Goal: Feedback & Contribution: Submit feedback/report problem

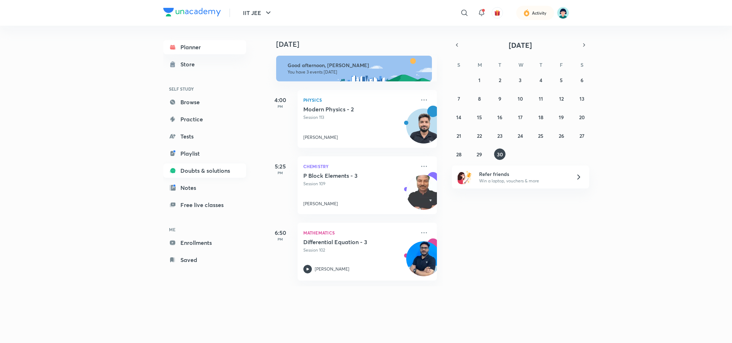
click at [207, 170] on link "Doubts & solutions" at bounding box center [204, 171] width 83 height 14
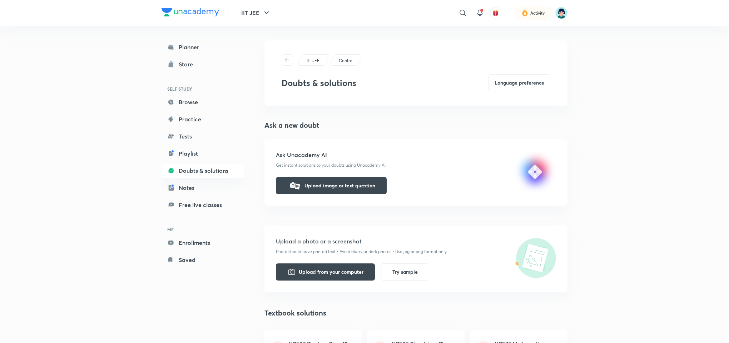
scroll to position [183, 0]
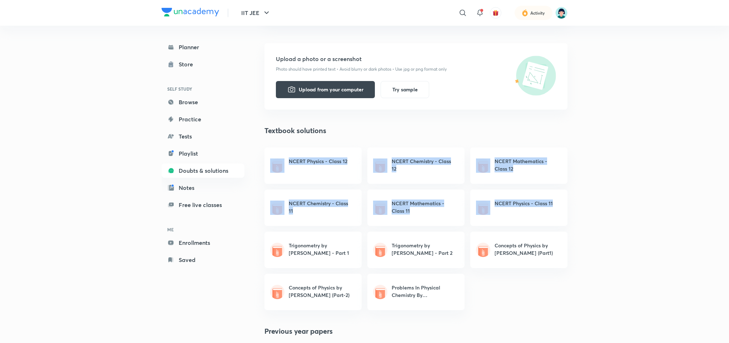
drag, startPoint x: 721, startPoint y: 135, endPoint x: 720, endPoint y: 194, distance: 59.3
click at [720, 194] on div "IIT JEE ​ Activity Planner Store SELF STUDY Browse Practice Tests Playlist Doub…" at bounding box center [364, 286] width 729 height 938
click at [720, 193] on div "IIT JEE ​ Activity Planner Store SELF STUDY Browse Practice Tests Playlist Doub…" at bounding box center [364, 286] width 729 height 938
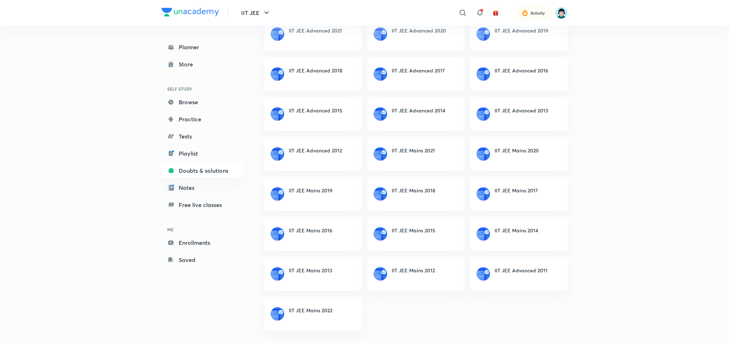
scroll to position [0, 0]
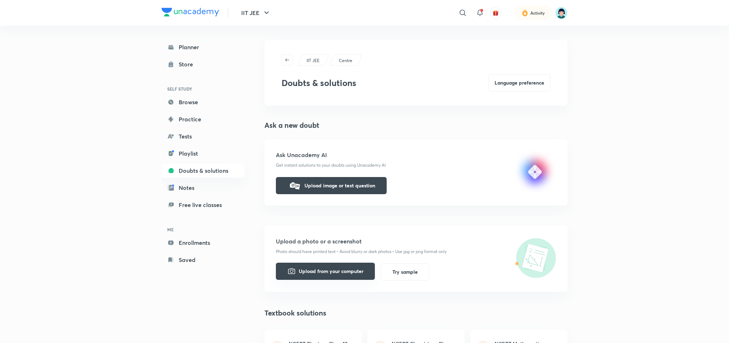
click at [346, 271] on button "Upload from your computer" at bounding box center [325, 271] width 99 height 17
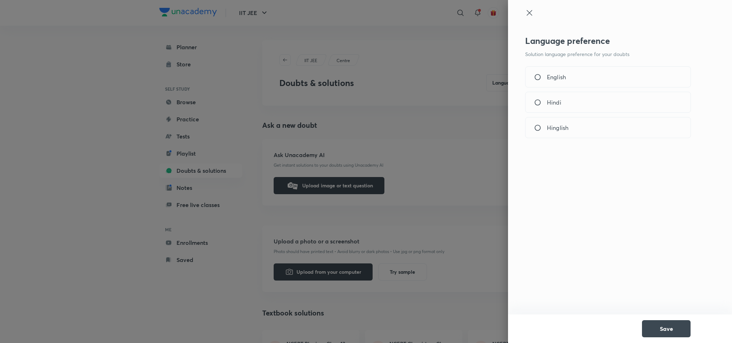
click at [554, 85] on div "English" at bounding box center [608, 76] width 166 height 21
radio input "true"
click at [665, 329] on button "Save" at bounding box center [666, 328] width 49 height 17
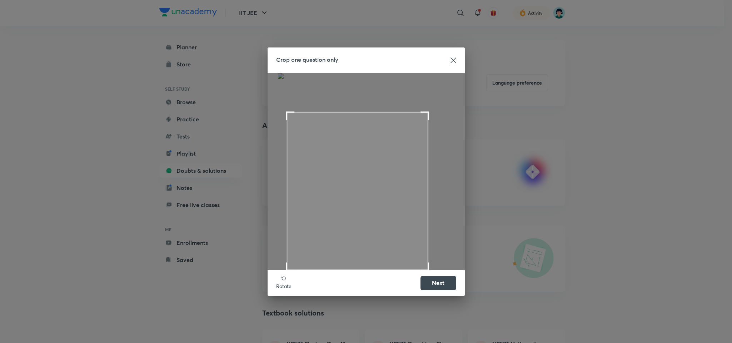
click at [411, 239] on span at bounding box center [357, 192] width 141 height 158
click at [435, 284] on button "Next" at bounding box center [438, 282] width 36 height 14
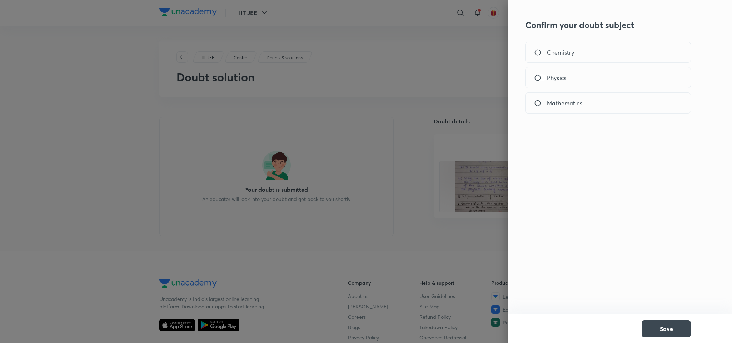
click at [545, 78] on input "Physics" at bounding box center [540, 77] width 13 height 7
radio input "true"
click at [668, 327] on button "Save" at bounding box center [666, 328] width 49 height 17
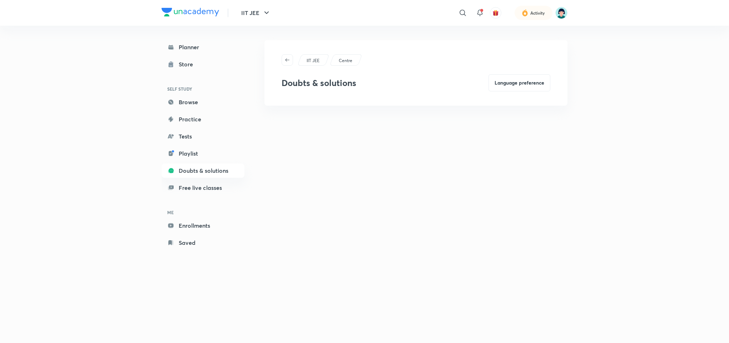
click at [681, 57] on div "IIT JEE ​ Activity Planner Store SELF STUDY Browse Practice Tests Playlist Doub…" at bounding box center [364, 171] width 729 height 343
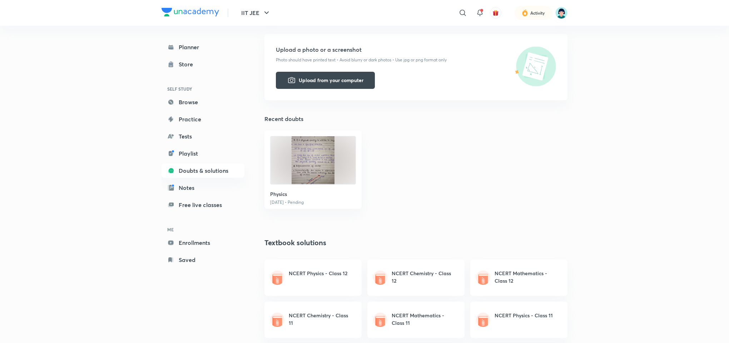
scroll to position [205, 0]
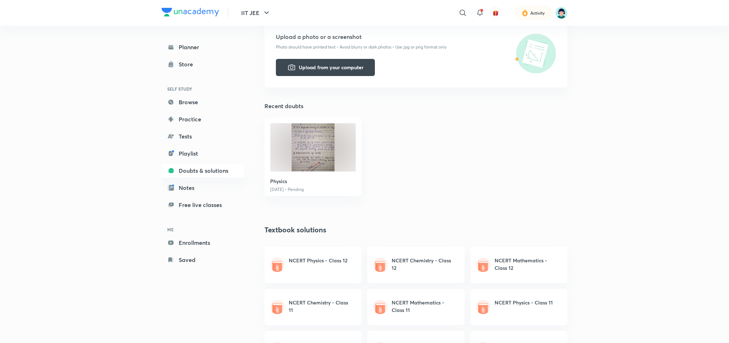
click at [318, 170] on img at bounding box center [312, 148] width 85 height 48
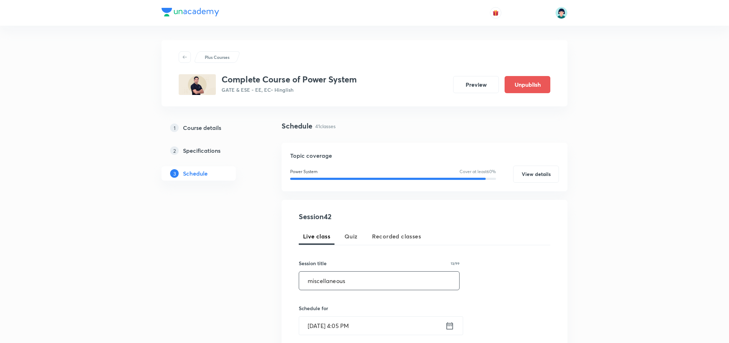
click at [312, 285] on input "miscellaneous" at bounding box center [379, 281] width 160 height 18
click at [374, 279] on input "Miscellaneous" at bounding box center [379, 281] width 160 height 18
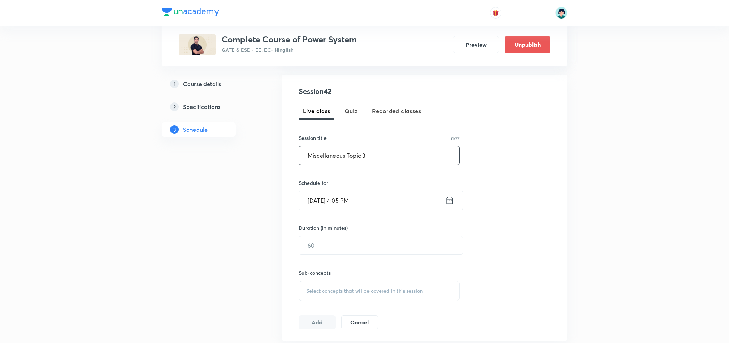
scroll to position [162, 0]
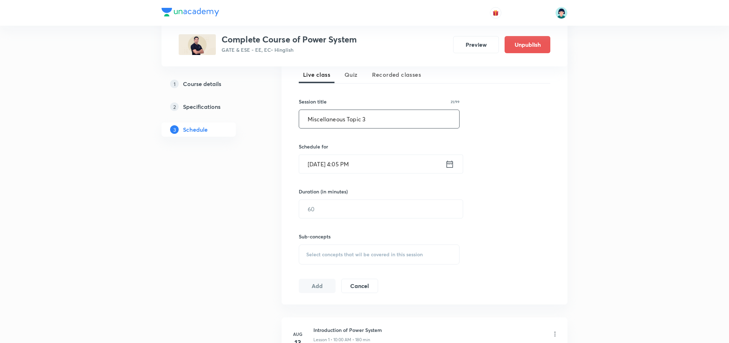
type input "Miscellaneous Topic 3"
click at [326, 176] on div "Session 42 Live class Quiz Recorded classes Session title 21/99 Miscellaneous T…" at bounding box center [424, 172] width 251 height 244
click at [320, 169] on input "[DATE] 4:05 PM" at bounding box center [372, 164] width 146 height 18
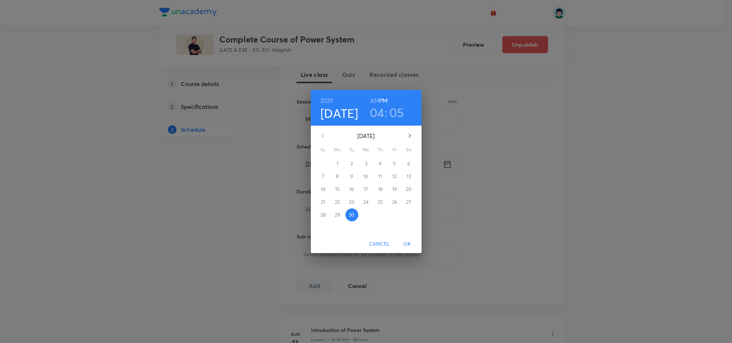
click at [409, 137] on icon "button" at bounding box center [409, 136] width 3 height 4
click at [379, 166] on p "2" at bounding box center [380, 163] width 3 height 7
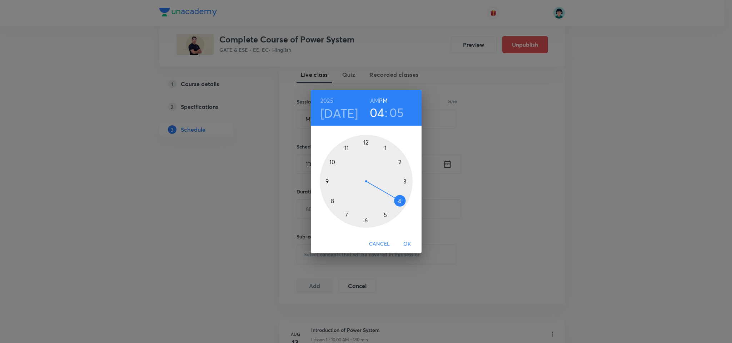
click at [344, 216] on div at bounding box center [366, 181] width 93 height 93
click at [380, 98] on h6 "PM" at bounding box center [383, 101] width 9 height 10
click at [375, 99] on h6 "AM" at bounding box center [374, 101] width 9 height 10
click at [365, 140] on div at bounding box center [366, 181] width 93 height 93
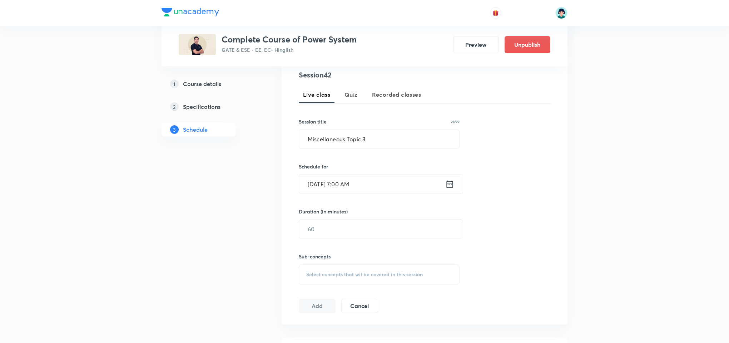
scroll to position [140, 0]
click at [317, 235] on input "text" at bounding box center [381, 230] width 164 height 18
click at [509, 226] on div "Session 42 Live class Quiz Recorded classes Session title 21/99 Miscellaneous T…" at bounding box center [424, 193] width 251 height 244
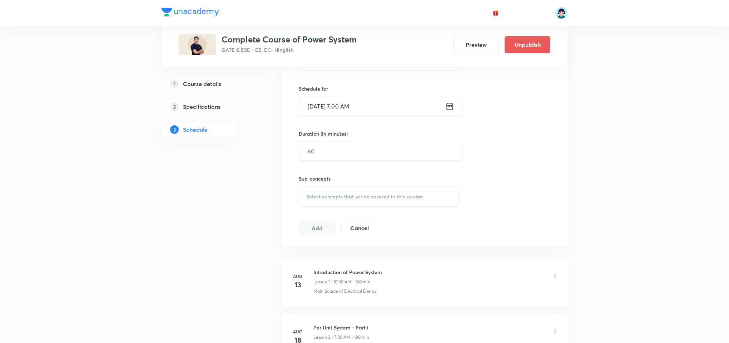
scroll to position [165, 0]
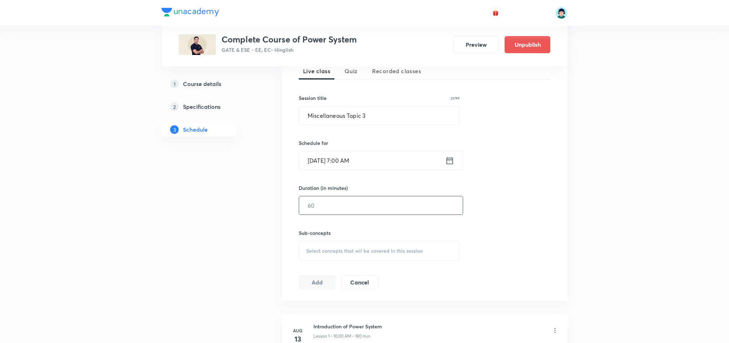
click at [313, 211] on input "text" at bounding box center [381, 205] width 164 height 18
type input "180"
click at [331, 255] on div "Select concepts that wil be covered in this session" at bounding box center [379, 251] width 161 height 20
click at [349, 321] on div "Static Load Flow Equations (SLFE) Covered previously" at bounding box center [379, 311] width 160 height 24
checkbox input "true"
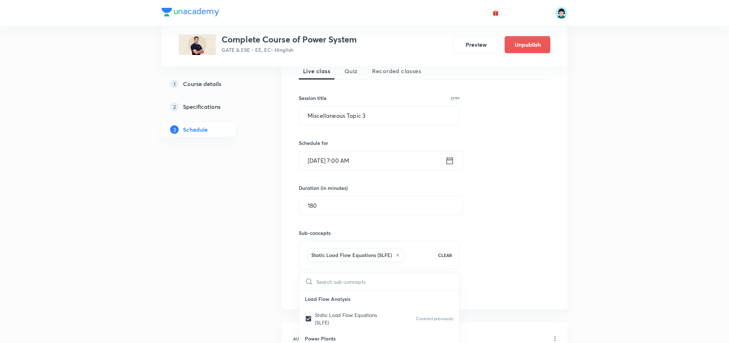
click at [462, 258] on div "Session 42 Live class Quiz Recorded classes Session title 21/99 Miscellaneous T…" at bounding box center [424, 172] width 251 height 252
click at [315, 294] on button "Add" at bounding box center [317, 290] width 37 height 14
click at [550, 194] on div "Session 42 Live class Quiz Recorded classes Session title 21/99 Miscellaneous T…" at bounding box center [424, 172] width 251 height 252
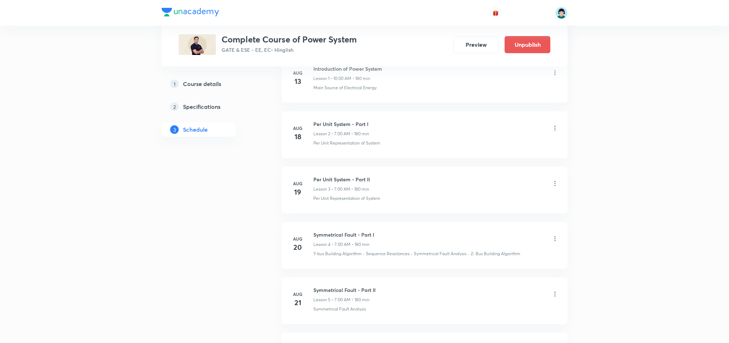
scroll to position [2352, 0]
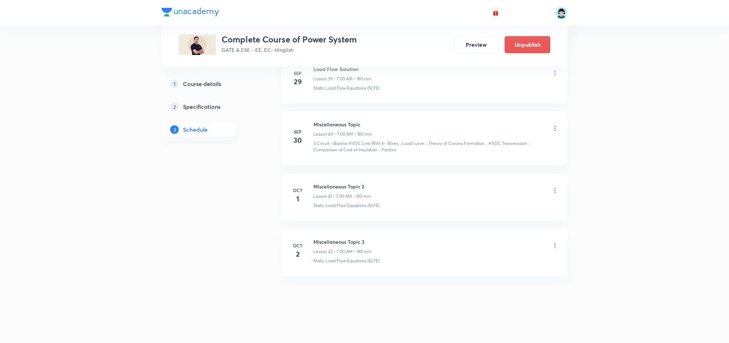
click at [343, 239] on h6 "Miscellaneous Topic 3" at bounding box center [342, 242] width 58 height 8
copy h6 "Miscellaneous Topic 3"
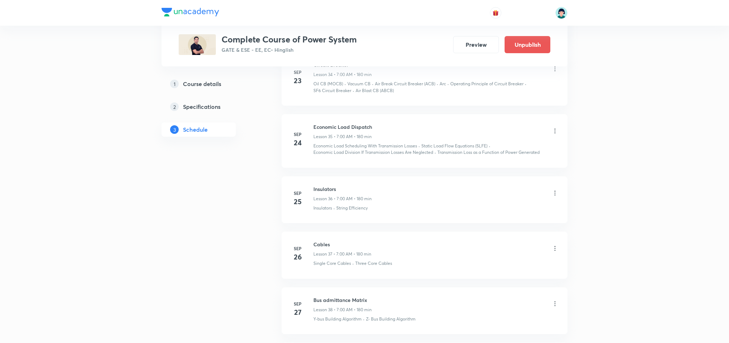
scroll to position [0, 0]
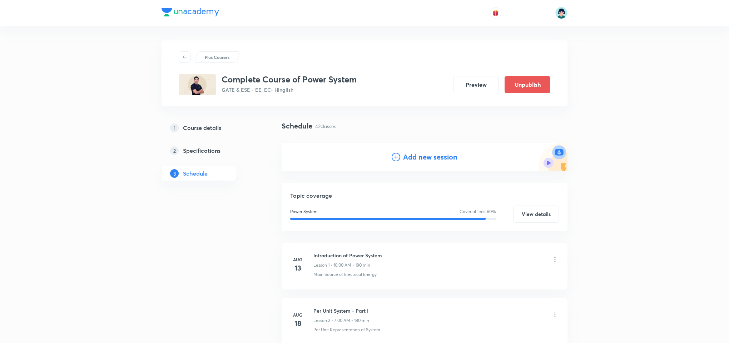
click at [439, 153] on h4 "Add new session" at bounding box center [430, 157] width 54 height 11
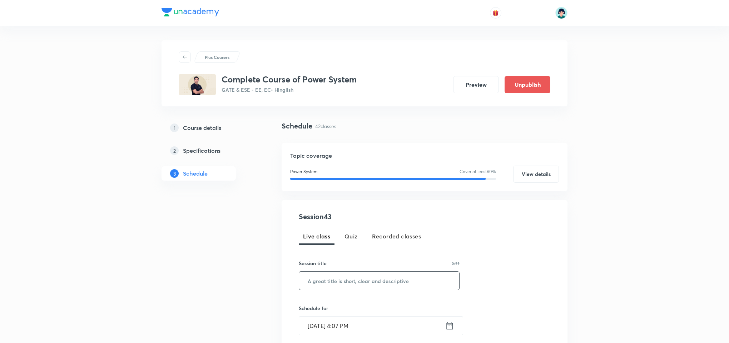
click at [336, 279] on input "text" at bounding box center [379, 281] width 160 height 18
paste input "Miscellaneous Topic 3"
type input "Miscellaneous Topic 4"
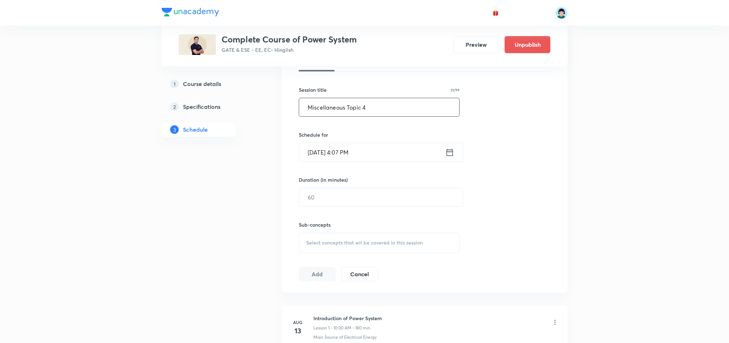
scroll to position [147, 0]
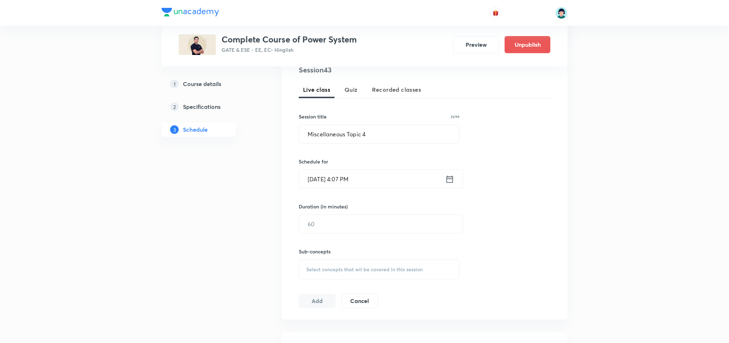
click at [315, 171] on input "Sep 30, 2025, 4:07 PM" at bounding box center [372, 179] width 146 height 18
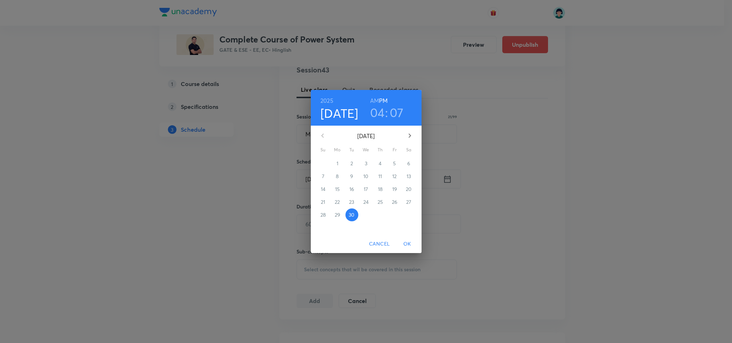
click at [413, 138] on icon "button" at bounding box center [409, 135] width 9 height 9
click at [395, 161] on p "3" at bounding box center [394, 163] width 3 height 7
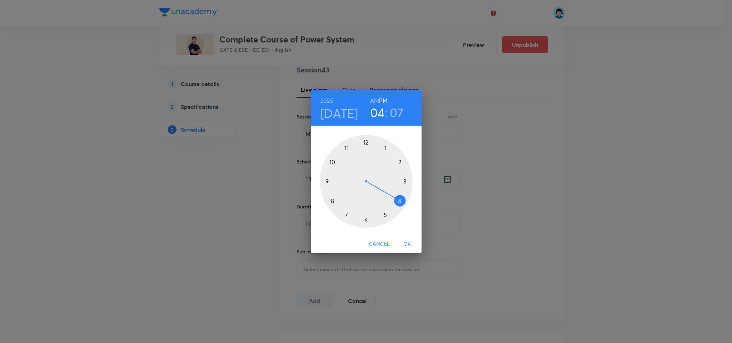
click at [334, 121] on div "2025 Oct 3 04 : 07 AM PM" at bounding box center [366, 108] width 111 height 36
click at [341, 117] on h4 "Oct 3" at bounding box center [339, 113] width 38 height 15
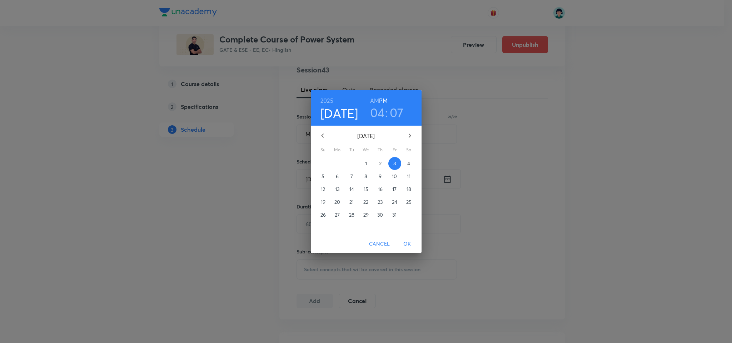
click at [338, 178] on p "6" at bounding box center [337, 176] width 3 height 7
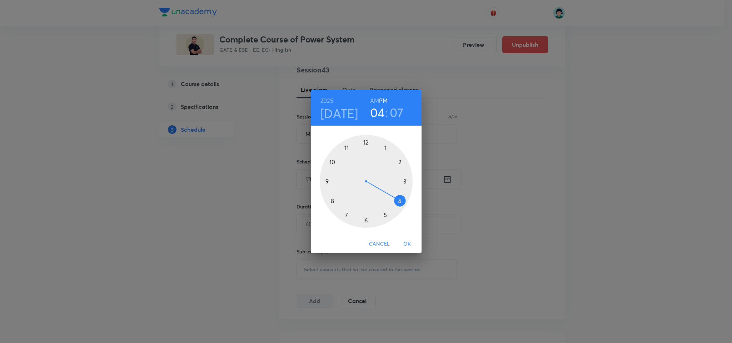
click at [346, 214] on div at bounding box center [366, 181] width 93 height 93
click at [375, 98] on h6 "AM" at bounding box center [374, 101] width 9 height 10
click at [365, 138] on div at bounding box center [366, 181] width 93 height 93
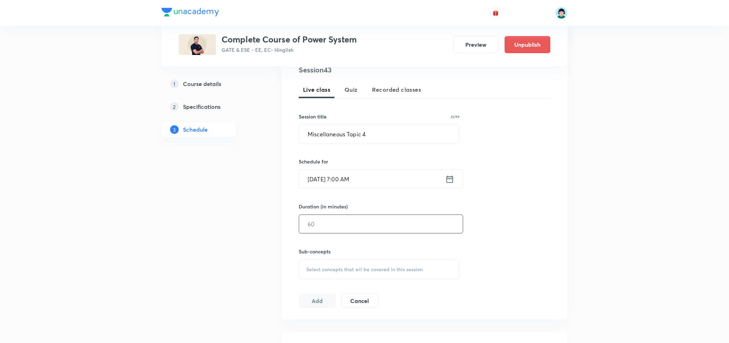
click at [345, 230] on input "text" at bounding box center [381, 224] width 164 height 18
type input "180"
click at [410, 260] on div "Select concepts that wil be covered in this session" at bounding box center [379, 270] width 161 height 20
click at [345, 324] on p "Static Load Flow Equations (SLFE)" at bounding box center [351, 329] width 72 height 15
checkbox input "true"
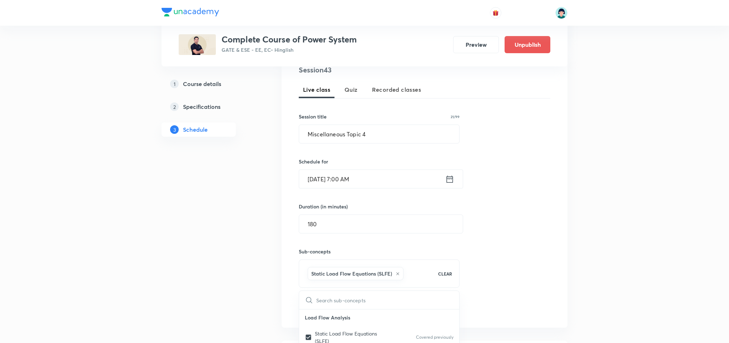
click at [550, 235] on div "Session 43 Live class Quiz Recorded classes Session title 21/99 Miscellaneous T…" at bounding box center [424, 191] width 251 height 252
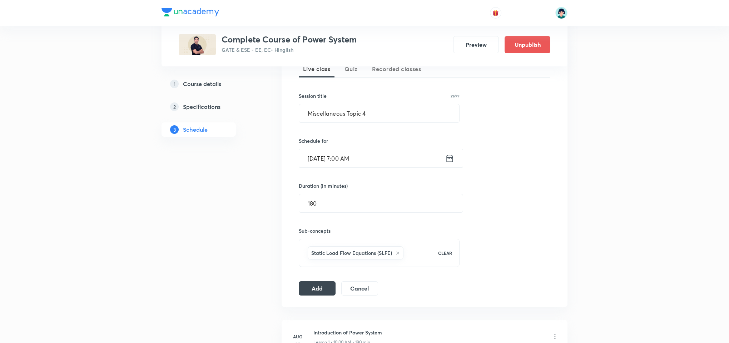
scroll to position [168, 0]
drag, startPoint x: 320, startPoint y: 280, endPoint x: 323, endPoint y: 288, distance: 9.2
click at [323, 288] on div "Session 43 Live class Quiz Recorded classes Session title 21/99 Miscellaneous T…" at bounding box center [424, 169] width 251 height 252
click at [323, 288] on button "Add" at bounding box center [317, 287] width 37 height 14
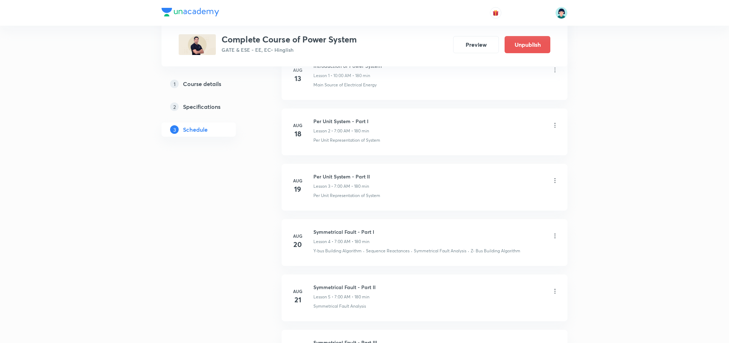
scroll to position [2408, 0]
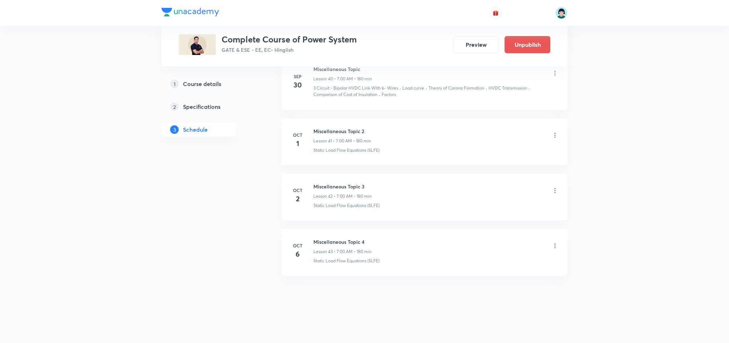
click at [409, 237] on li "Oct 6 Miscellaneous Topic 4 Lesson 43 • 7:00 AM • 180 min Static Load Flow Equa…" at bounding box center [424, 252] width 286 height 47
click at [338, 241] on h6 "Miscellaneous Topic 4" at bounding box center [342, 242] width 58 height 8
copy h6 "Miscellaneous Topic 4"
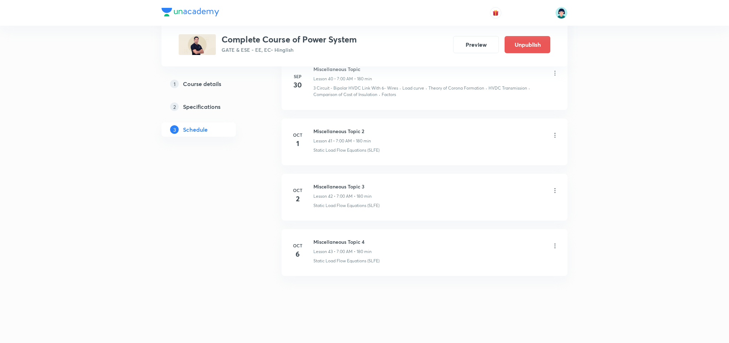
drag, startPoint x: 721, startPoint y: 263, endPoint x: 731, endPoint y: 266, distance: 10.1
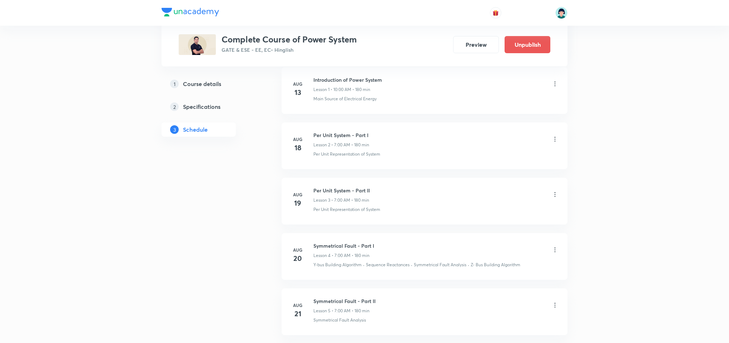
scroll to position [129, 0]
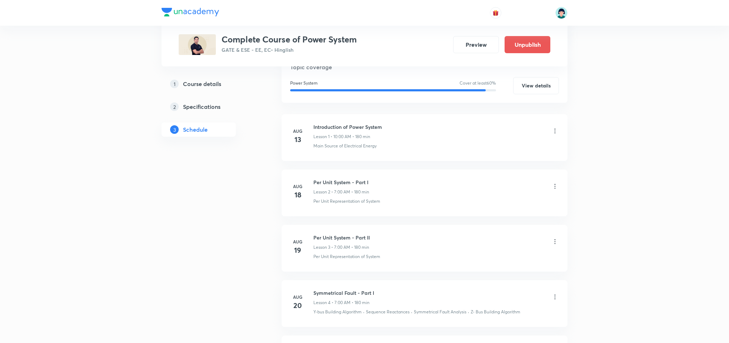
click at [329, 196] on div "Per Unit System - Part I Lesson 2 • 7:00 AM • 180 min Per Unit Representation o…" at bounding box center [435, 192] width 245 height 26
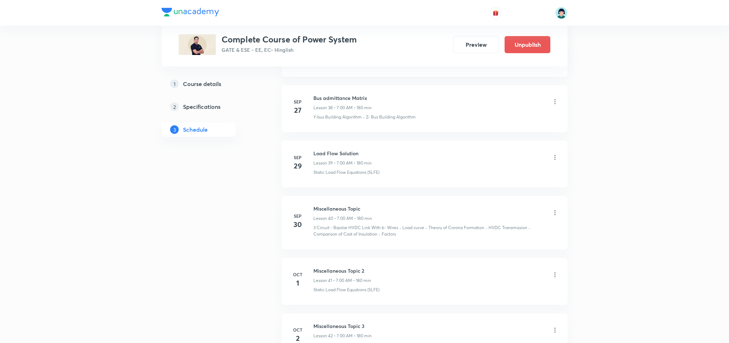
scroll to position [2408, 0]
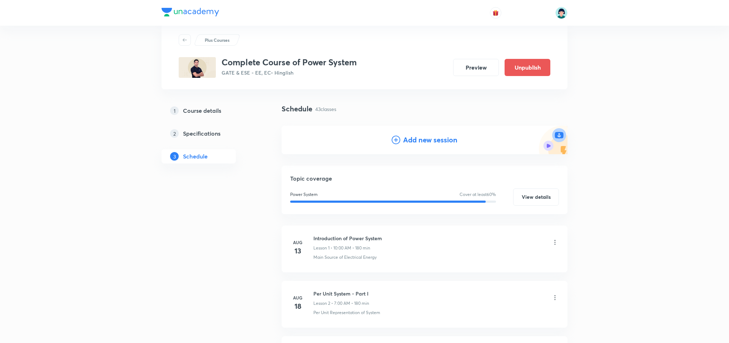
scroll to position [0, 0]
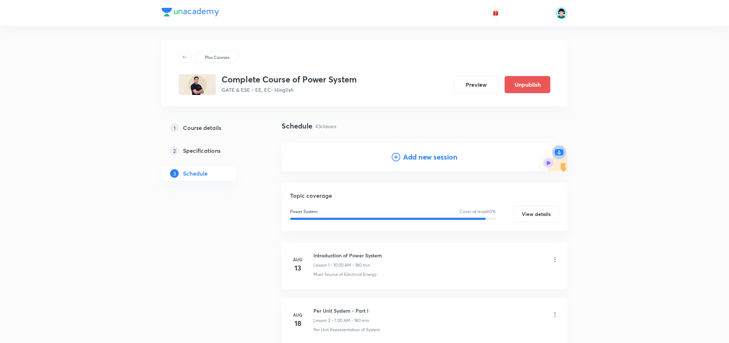
click at [418, 152] on h4 "Add new session" at bounding box center [430, 157] width 54 height 11
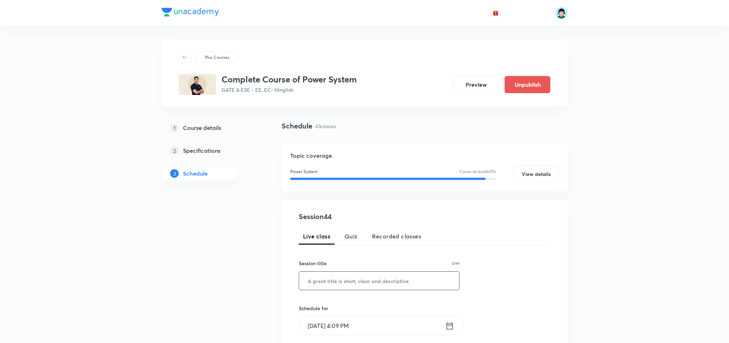
click at [335, 289] on input "text" at bounding box center [379, 281] width 160 height 18
paste input "Miscellaneous Topic 4"
type input "Miscellaneous Topic 5"
click at [309, 329] on input "Sep 30, 2025, 4:09 PM" at bounding box center [372, 326] width 146 height 18
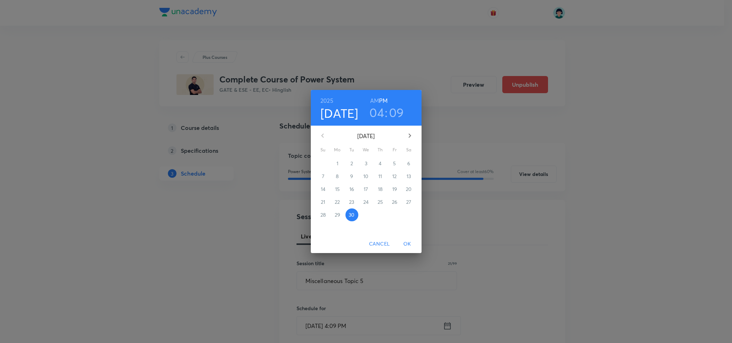
click at [403, 139] on button "button" at bounding box center [409, 135] width 17 height 17
click at [351, 173] on p "7" at bounding box center [351, 176] width 3 height 7
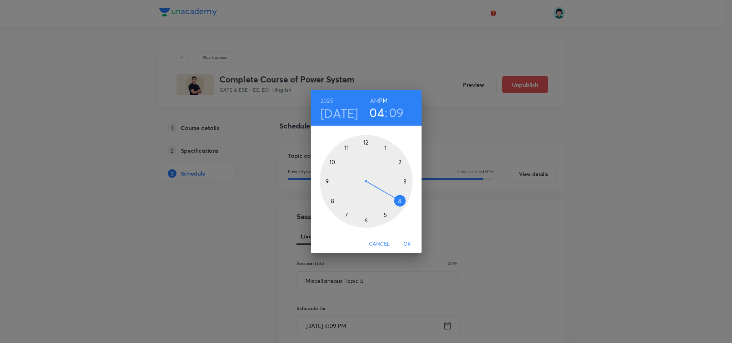
click at [345, 218] on div at bounding box center [366, 181] width 93 height 93
click at [374, 100] on h6 "AM" at bounding box center [374, 101] width 9 height 10
click at [365, 140] on div at bounding box center [366, 181] width 93 height 93
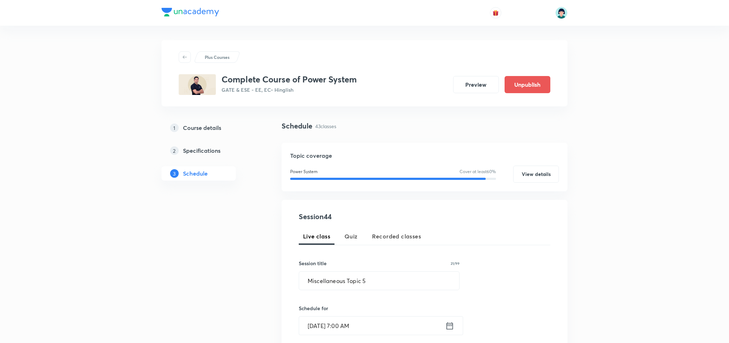
click at [505, 238] on div "Live class Quiz Recorded classes" at bounding box center [424, 236] width 251 height 17
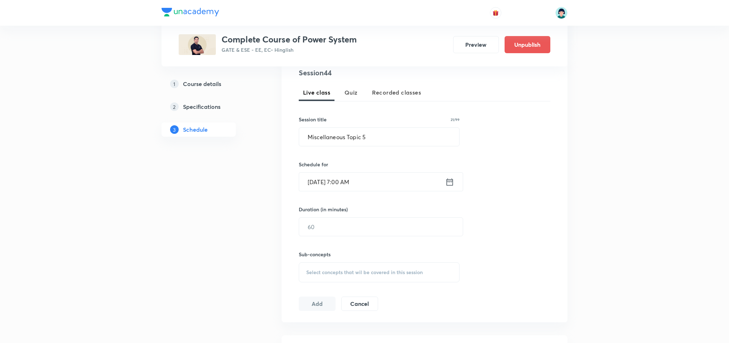
scroll to position [171, 0]
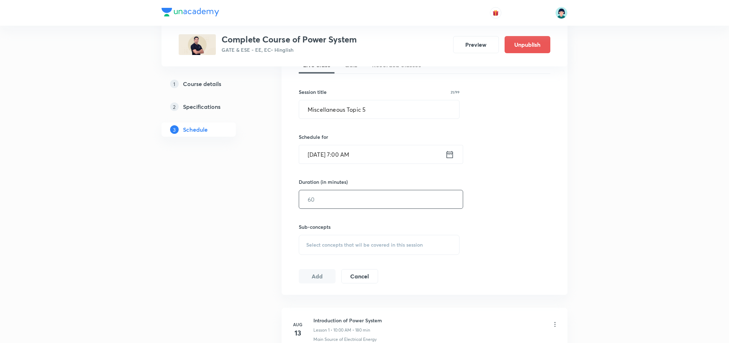
click at [375, 193] on input "text" at bounding box center [381, 199] width 164 height 18
type input "180"
click at [402, 255] on div "Select concepts that wil be covered in this session" at bounding box center [379, 245] width 161 height 20
click at [338, 340] on p "Main Source of Electrical Energy" at bounding box center [351, 344] width 72 height 15
checkbox input "true"
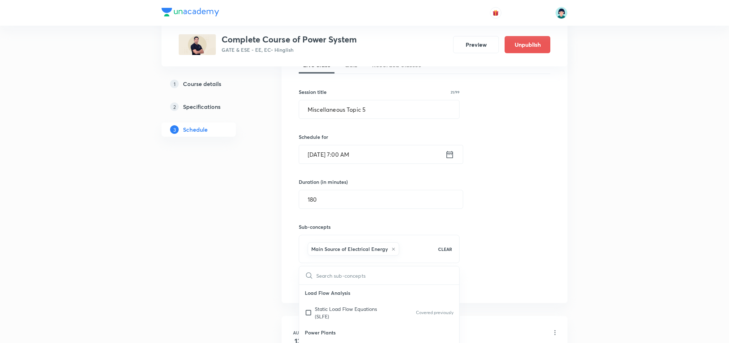
click at [507, 250] on div "Session 44 Live class Quiz Recorded classes Session title 21/99 Miscellaneous T…" at bounding box center [424, 166] width 251 height 252
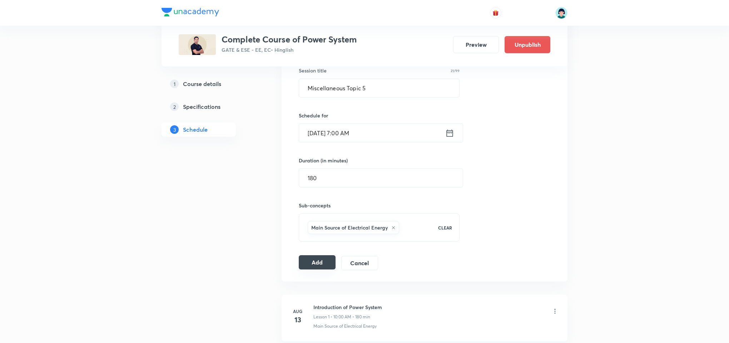
click at [330, 270] on button "Add" at bounding box center [317, 262] width 37 height 14
click at [535, 151] on div "Session 44 Live class Quiz Recorded classes Session title 21/99 Miscellaneous T…" at bounding box center [424, 145] width 251 height 252
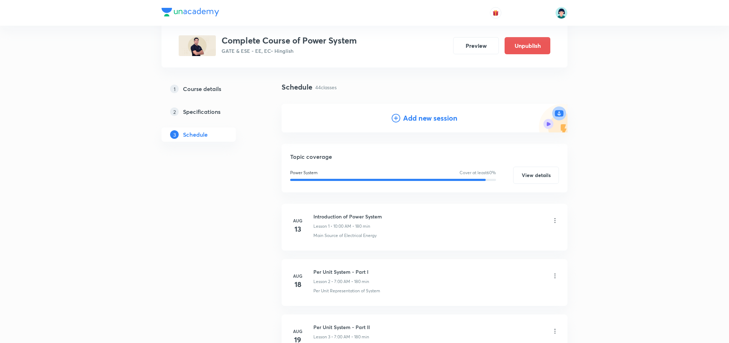
scroll to position [0, 0]
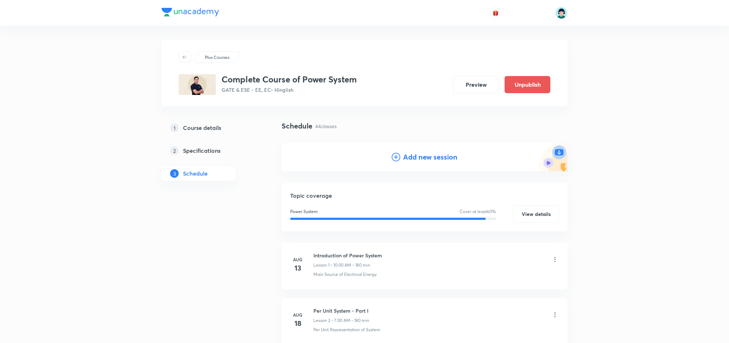
click at [419, 160] on h4 "Add new session" at bounding box center [430, 157] width 54 height 11
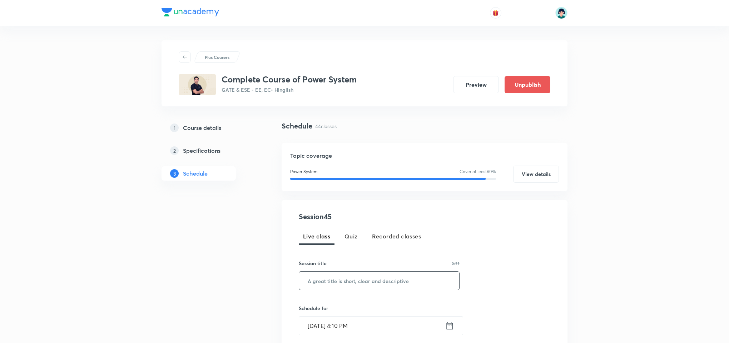
click at [332, 285] on input "text" at bounding box center [379, 281] width 160 height 18
paste input "Miscellaneous Topic 4"
type input "Miscellaneous Topic 6"
click at [316, 320] on input "Sep 30, 2025, 4:10 PM" at bounding box center [372, 326] width 146 height 18
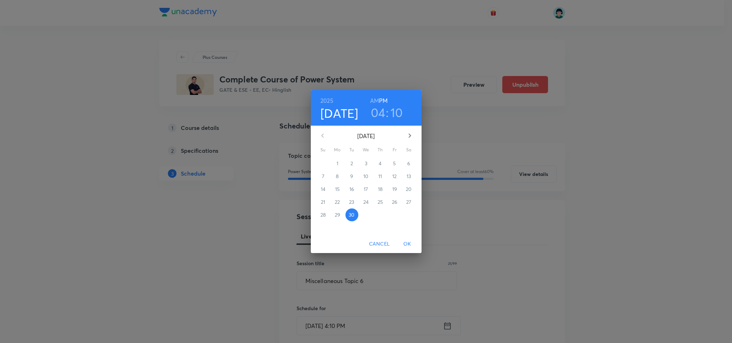
click at [405, 142] on button "button" at bounding box center [409, 135] width 17 height 17
click at [366, 176] on p "8" at bounding box center [365, 176] width 3 height 7
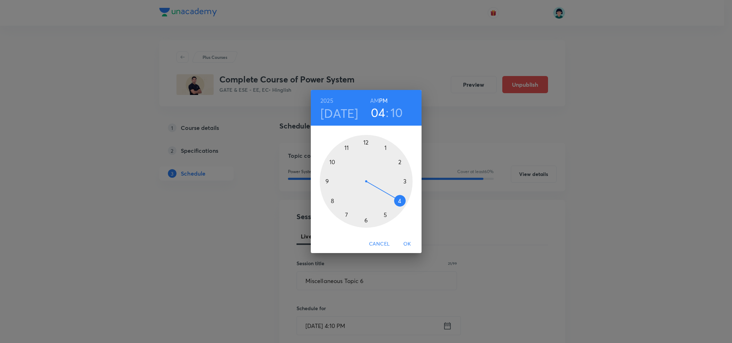
click at [347, 213] on div at bounding box center [366, 181] width 93 height 93
click at [375, 100] on h6 "AM" at bounding box center [374, 101] width 9 height 10
click at [365, 141] on div at bounding box center [366, 181] width 93 height 93
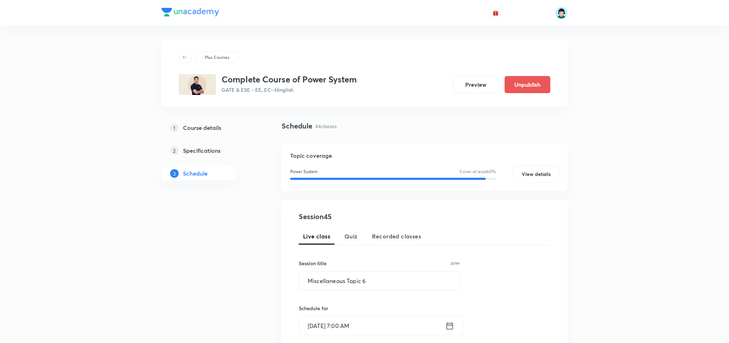
click at [499, 260] on div "Session 45 Live class Quiz Recorded classes Session title 21/99 Miscellaneous T…" at bounding box center [424, 333] width 251 height 244
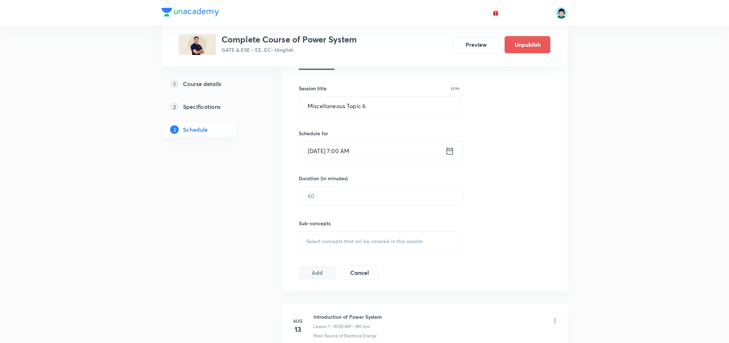
scroll to position [171, 0]
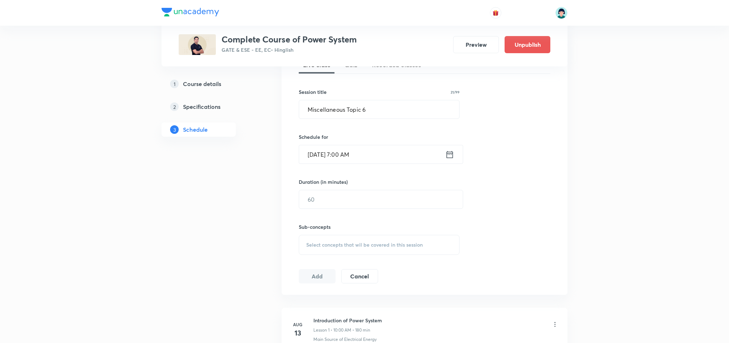
click at [499, 260] on div "Session 45 Live class Quiz Recorded classes Session title 21/99 Miscellaneous T…" at bounding box center [424, 162] width 251 height 244
click at [348, 205] on input "text" at bounding box center [381, 199] width 164 height 18
type input "180"
click at [398, 233] on div "Sub-concepts Select concepts that wil be covered in this session" at bounding box center [379, 239] width 161 height 32
click at [401, 238] on div "Select concepts that wil be covered in this session" at bounding box center [379, 245] width 161 height 20
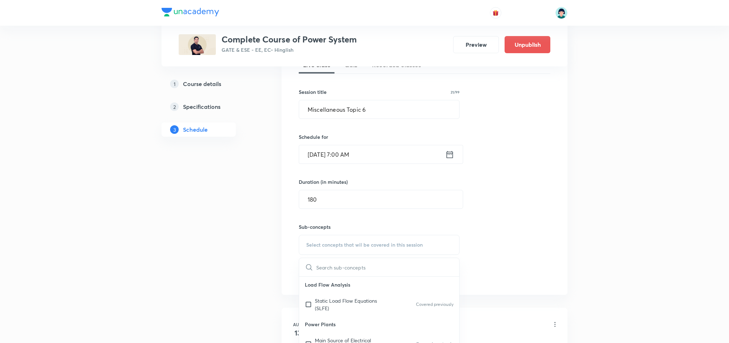
click at [340, 333] on p "Power Plants" at bounding box center [379, 324] width 160 height 16
click at [344, 335] on div "Main Source of Electrical Energy Covered previously" at bounding box center [379, 345] width 160 height 24
checkbox input "true"
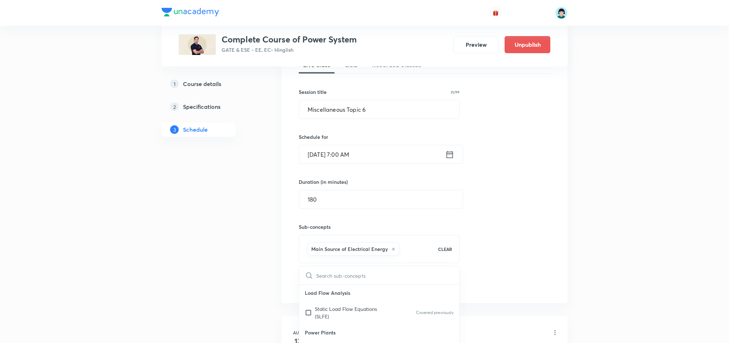
click at [560, 240] on div "Session 45 Live class Quiz Recorded classes Session title 21/99 Miscellaneous T…" at bounding box center [424, 166] width 286 height 275
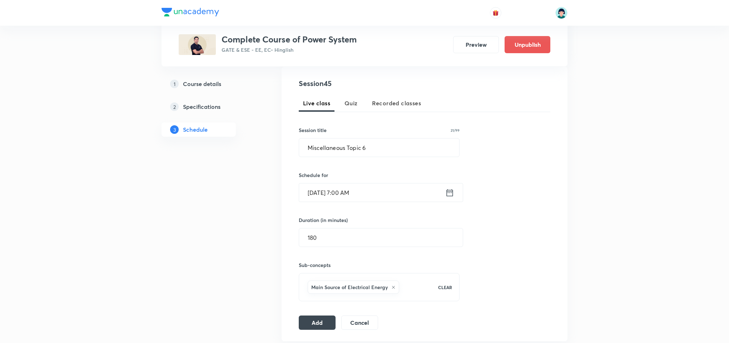
scroll to position [176, 0]
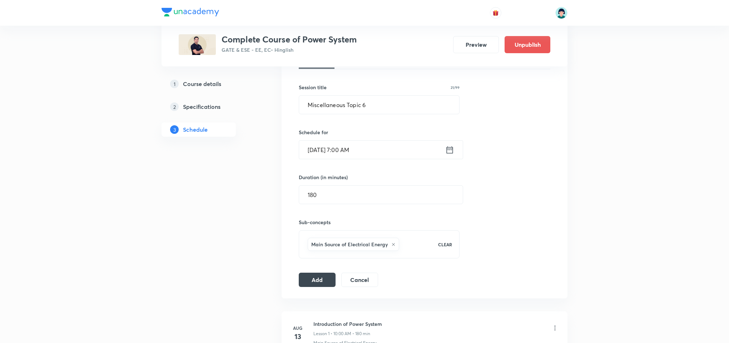
click at [316, 269] on div "Session 45 Live class Quiz Recorded classes Session title 21/99 Miscellaneous T…" at bounding box center [424, 161] width 251 height 252
click at [318, 275] on button "Add" at bounding box center [317, 279] width 37 height 14
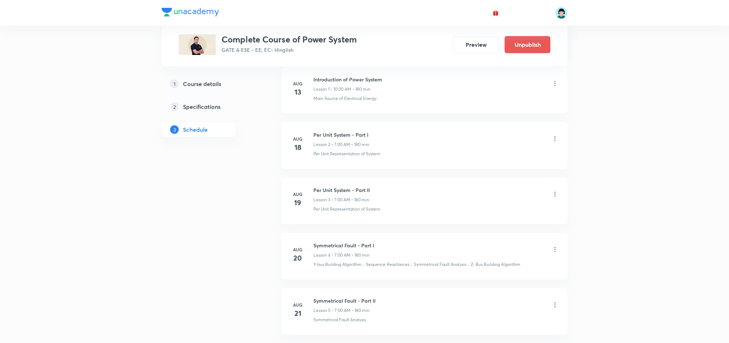
click at [521, 193] on div "Per Unit System - Part II Lesson 3 • 7:00 AM • 180 min" at bounding box center [435, 194] width 245 height 17
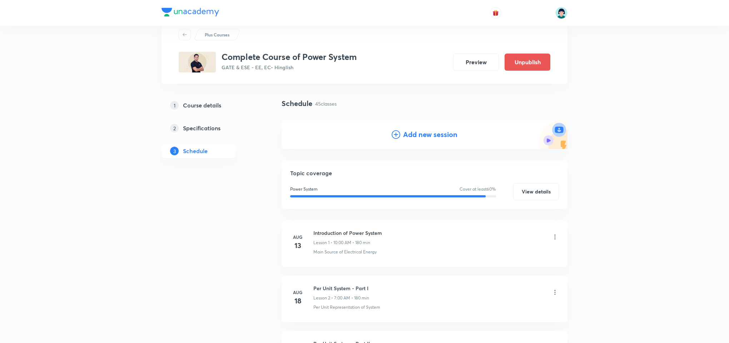
scroll to position [0, 0]
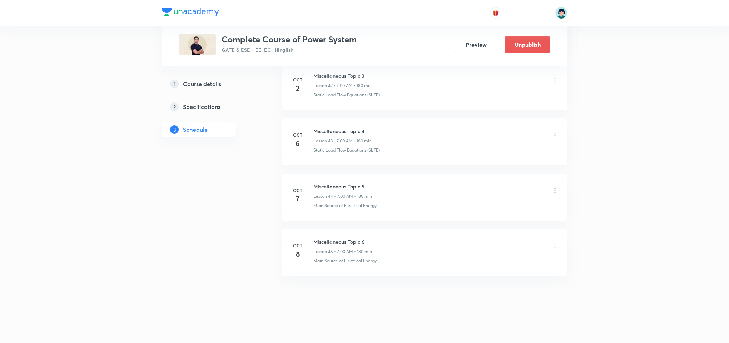
click at [329, 245] on h6 "Miscellaneous Topic 6" at bounding box center [342, 242] width 59 height 8
click at [345, 239] on h6 "Miscellaneous Topic 6" at bounding box center [342, 242] width 59 height 8
copy h6 "Miscellaneous Topic 6"
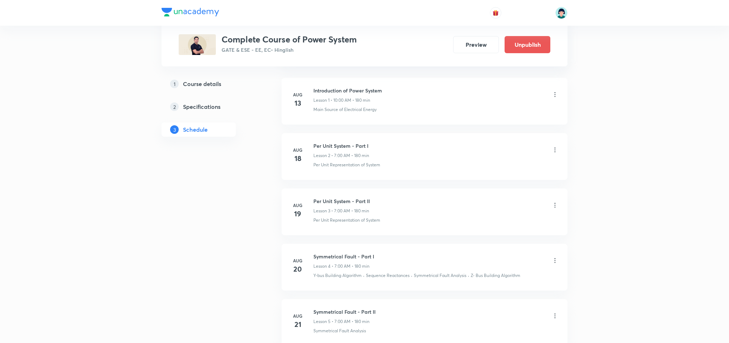
scroll to position [58, 0]
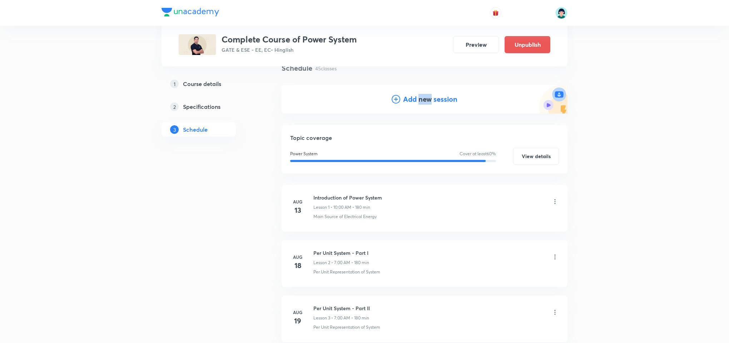
drag, startPoint x: 419, startPoint y: 110, endPoint x: 432, endPoint y: 101, distance: 15.9
click at [432, 101] on div "Add new session" at bounding box center [424, 99] width 286 height 29
click at [432, 101] on h4 "Add new session" at bounding box center [430, 99] width 54 height 11
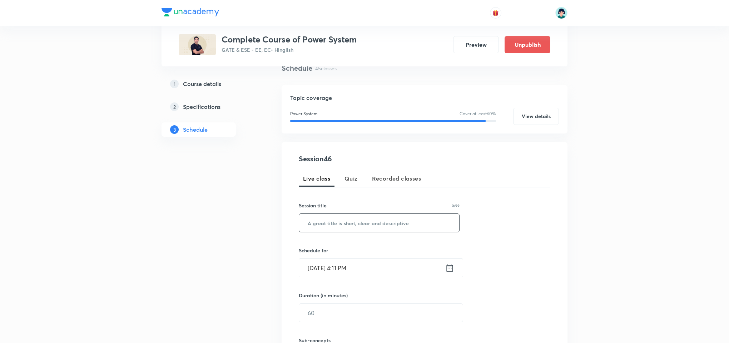
click at [340, 222] on input "text" at bounding box center [379, 223] width 160 height 18
paste input "Miscellaneous Topic 6"
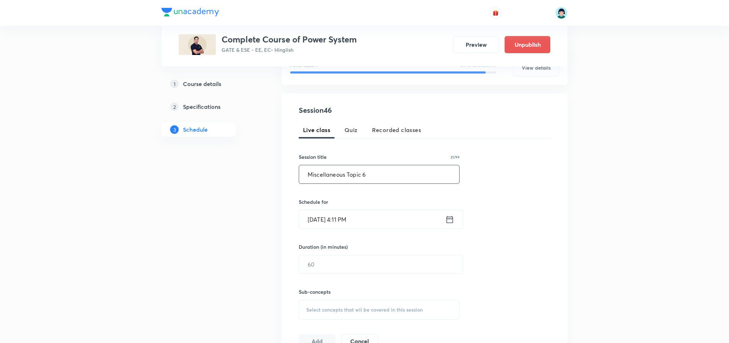
scroll to position [91, 0]
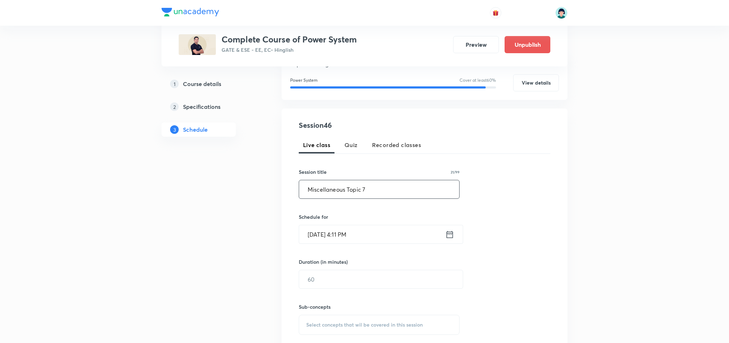
type input "Miscellaneous Topic 7"
click at [326, 228] on input "Sep 30, 2025, 4:11 PM" at bounding box center [372, 234] width 146 height 18
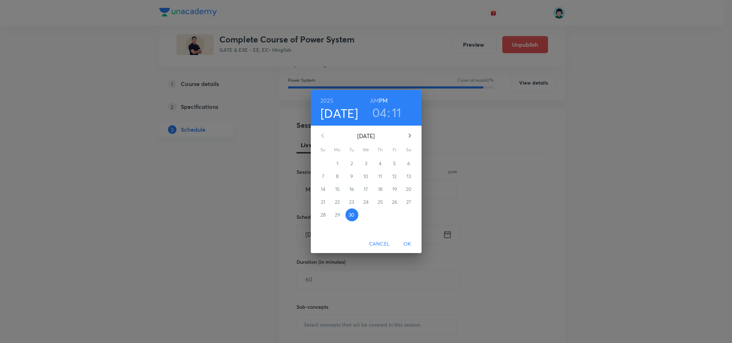
click at [411, 134] on icon "button" at bounding box center [409, 135] width 9 height 9
click at [365, 173] on p "8" at bounding box center [365, 176] width 3 height 7
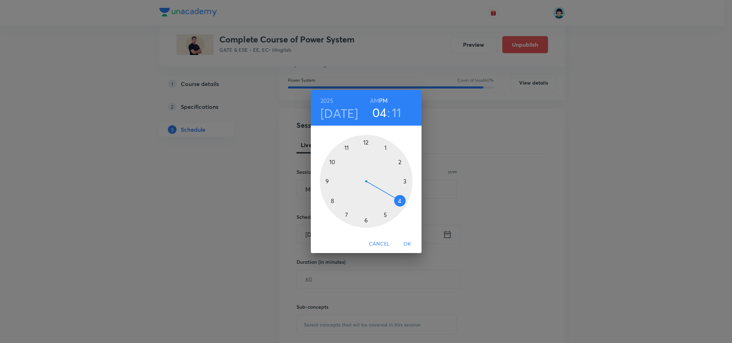
click at [345, 216] on div at bounding box center [366, 181] width 93 height 93
click at [374, 102] on h6 "AM" at bounding box center [374, 101] width 9 height 10
click at [364, 140] on div at bounding box center [366, 181] width 93 height 93
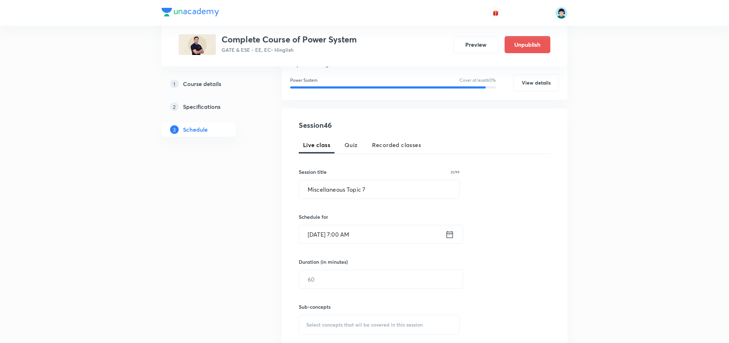
click at [515, 225] on div "Session 46 Live class Quiz Recorded classes Session title 21/99 Miscellaneous T…" at bounding box center [424, 242] width 251 height 244
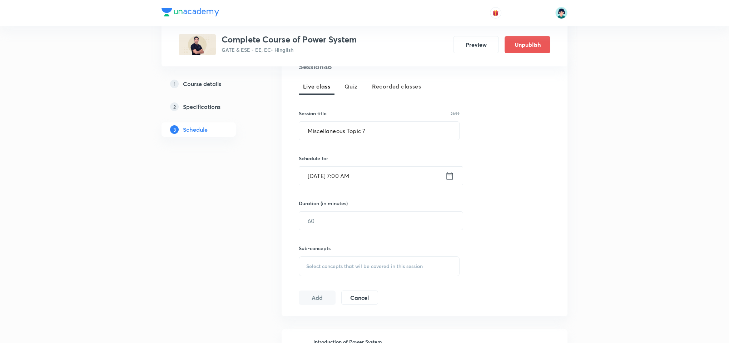
scroll to position [155, 0]
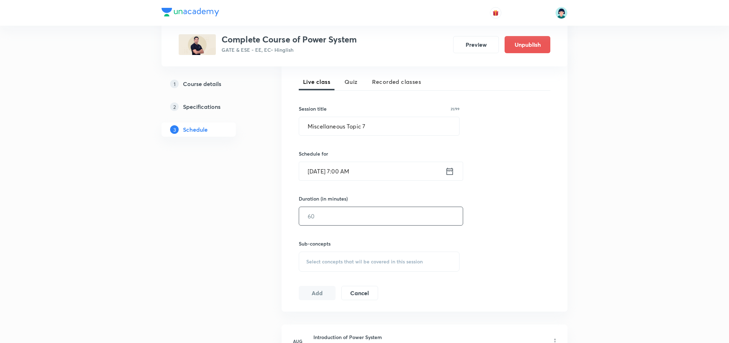
click at [349, 217] on input "text" at bounding box center [381, 216] width 164 height 18
type input "180"
click at [392, 276] on div "Session 46 Live class Quiz Recorded classes Session title 21/99 Miscellaneous T…" at bounding box center [424, 179] width 251 height 244
click at [446, 241] on h6 "Sub-concepts" at bounding box center [379, 244] width 161 height 8
click at [391, 269] on div "Select concepts that wil be covered in this session" at bounding box center [379, 262] width 161 height 20
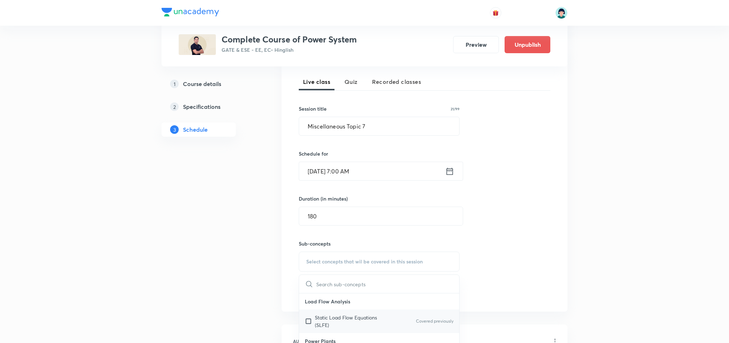
click at [353, 329] on p "Static Load Flow Equations (SLFE)" at bounding box center [351, 321] width 72 height 15
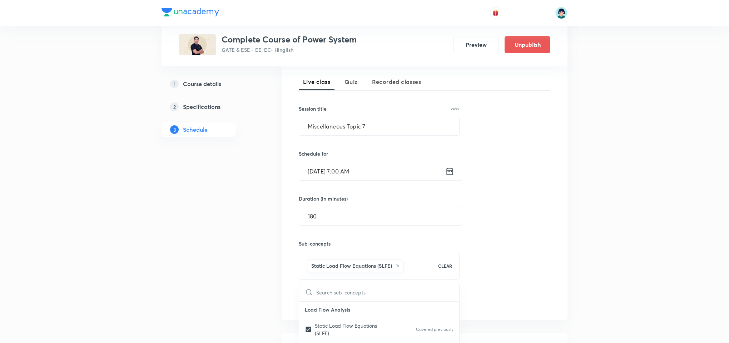
checkbox input "true"
click at [542, 264] on div "Session 46 Live class Quiz Recorded classes Session title 21/99 Miscellaneous T…" at bounding box center [424, 183] width 251 height 252
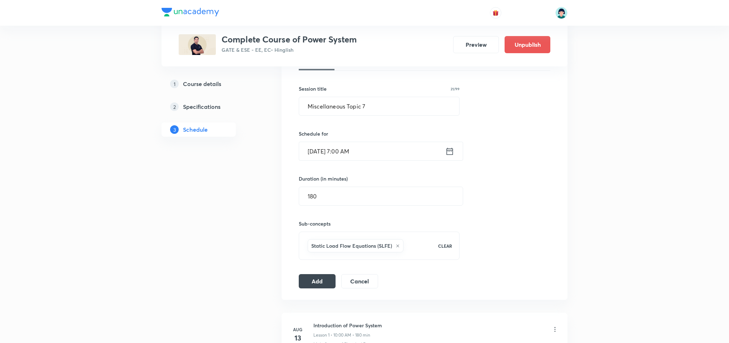
scroll to position [176, 0]
click at [314, 290] on div "Session 46 Live class Quiz Recorded classes Session title 21/99 Miscellaneous T…" at bounding box center [424, 161] width 286 height 275
click at [322, 286] on button "Add" at bounding box center [317, 279] width 37 height 14
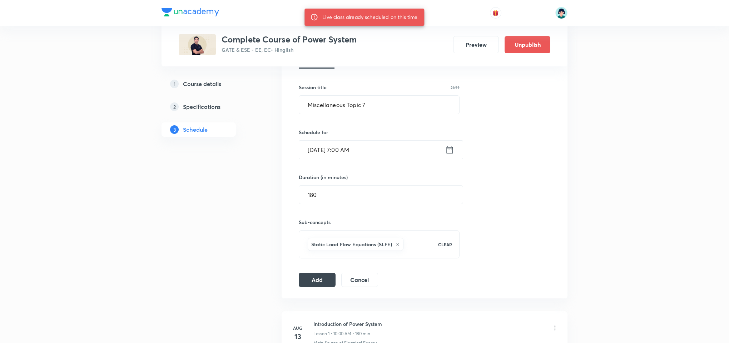
click at [315, 148] on input "Oct 8, 2025, 7:00 AM" at bounding box center [372, 150] width 146 height 18
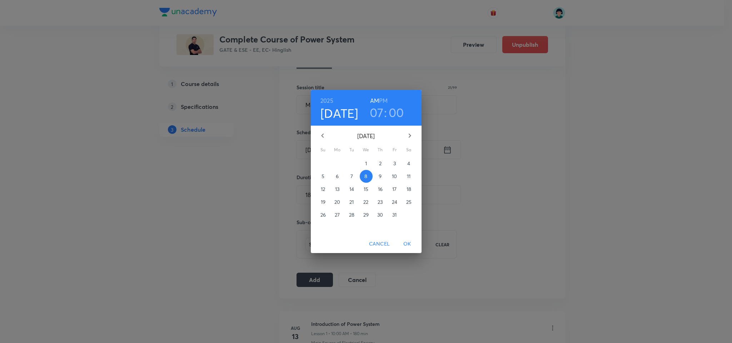
click at [375, 173] on span "9" at bounding box center [380, 176] width 13 height 7
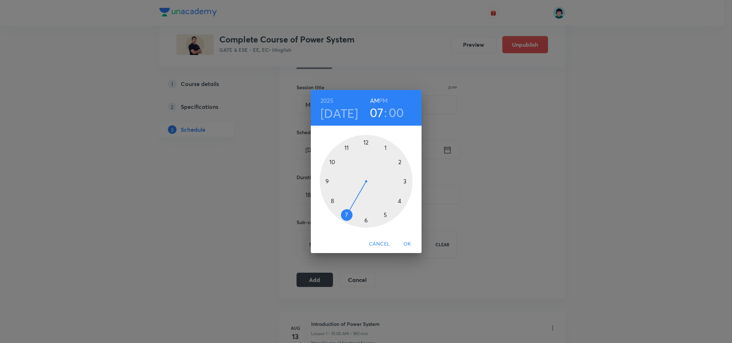
click at [407, 238] on button "OK" at bounding box center [407, 244] width 23 height 13
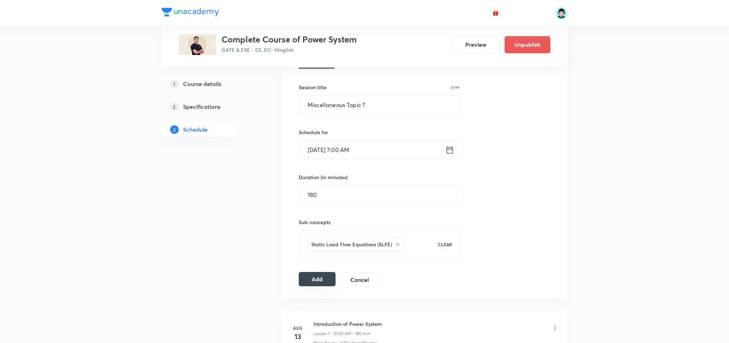
click at [312, 285] on button "Add" at bounding box center [317, 279] width 37 height 14
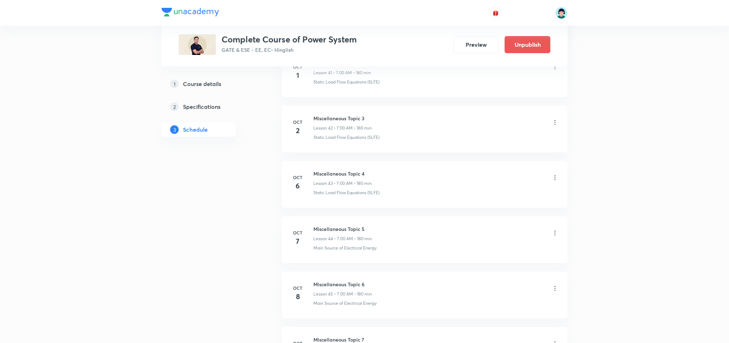
scroll to position [2575, 0]
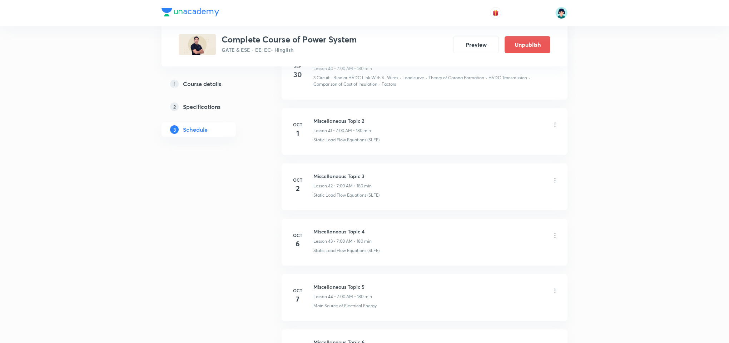
scroll to position [2382, 0]
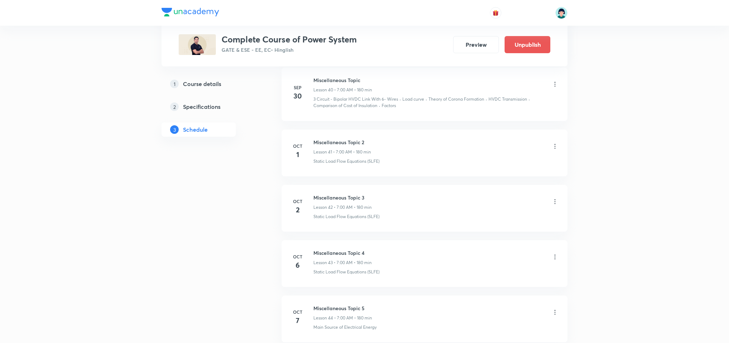
click at [510, 165] on div "Static Load Flow Equations (SLFE)" at bounding box center [435, 161] width 245 height 6
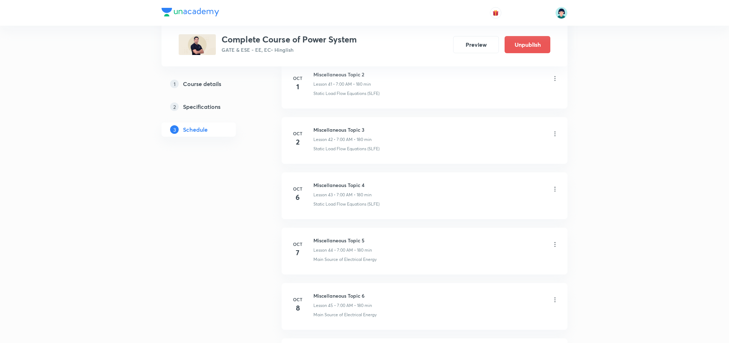
scroll to position [2468, 0]
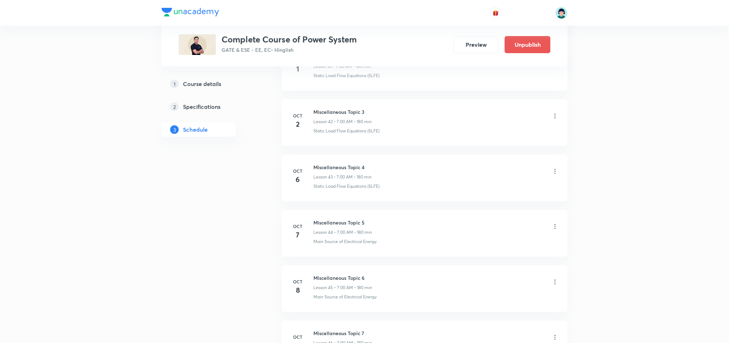
click at [431, 146] on li "Oct 2 Miscellaneous Topic 3 Lesson 42 • 7:00 AM • 180 min Static Load Flow Equa…" at bounding box center [424, 122] width 286 height 47
click at [559, 185] on li "Oct 6 Miscellaneous Topic 4 Lesson 43 • 7:00 AM • 180 min Static Load Flow Equa…" at bounding box center [424, 178] width 286 height 47
click at [556, 175] on icon at bounding box center [554, 171] width 7 height 7
click at [494, 202] on li "Edit" at bounding box center [516, 204] width 78 height 13
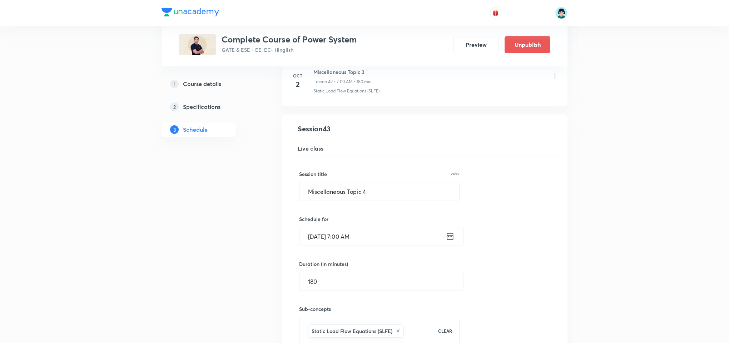
click at [493, 244] on div "Session title 21/99 Miscellaneous Topic 4 ​ Schedule for Oct 6, 2025, 7:00 AM ​…" at bounding box center [424, 265] width 251 height 218
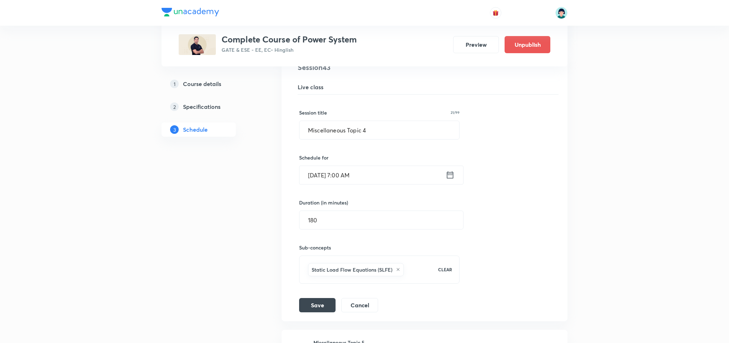
scroll to position [2532, 0]
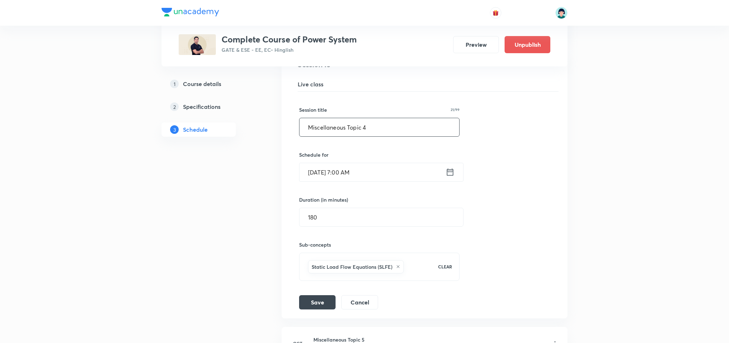
click at [385, 136] on input "Miscellaneous Topic 4" at bounding box center [379, 127] width 160 height 18
type input "Miscellaneous Topic 3"
drag, startPoint x: 311, startPoint y: 309, endPoint x: 314, endPoint y: 313, distance: 5.4
click at [314, 310] on div "Session title 21/99 Miscellaneous Topic 3 ​ Schedule for Oct 6, 2025, 7:00 AM ​…" at bounding box center [424, 201] width 251 height 218
click at [314, 309] on button "Save" at bounding box center [317, 302] width 36 height 14
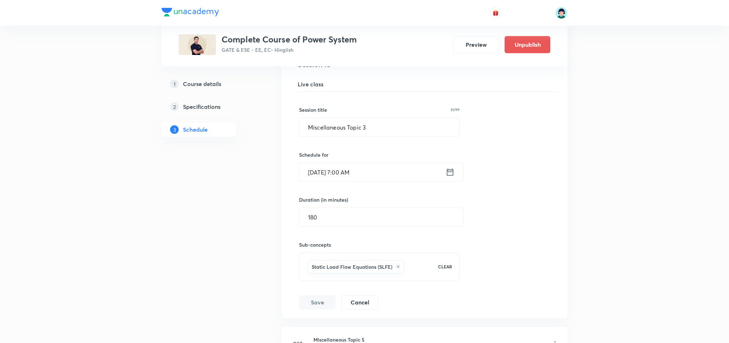
click at [514, 235] on div "Session title 21/99 Miscellaneous Topic 3 ​ Schedule for Oct 6, 2025, 7:00 AM ​…" at bounding box center [424, 201] width 251 height 218
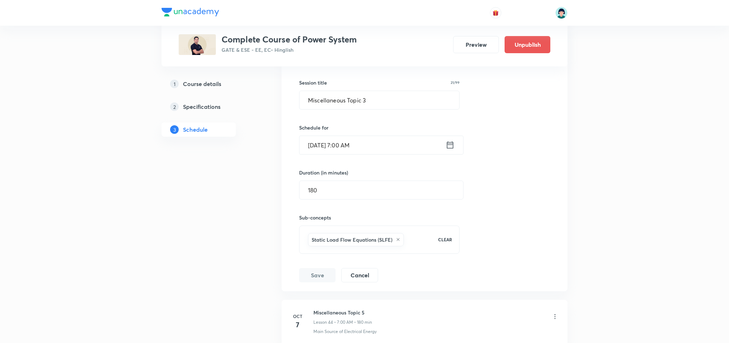
scroll to position [2553, 0]
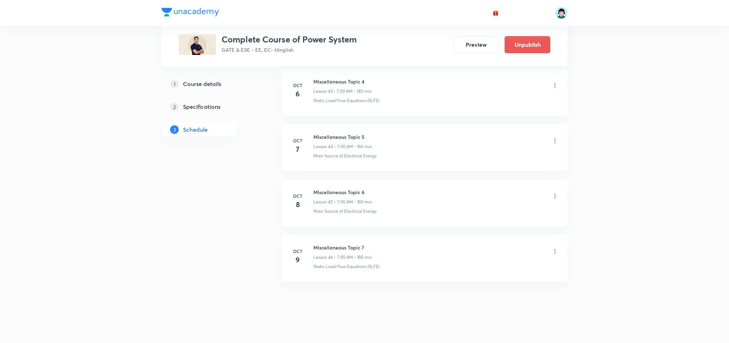
click at [430, 150] on div "Miscellaneous Topic 5 Lesson 44 • 7:00 AM • 180 min" at bounding box center [435, 141] width 245 height 17
click at [420, 156] on li "Oct 7 Miscellaneous Topic 5 Lesson 44 • 7:00 AM • 180 min Main Source of Electr…" at bounding box center [424, 142] width 286 height 47
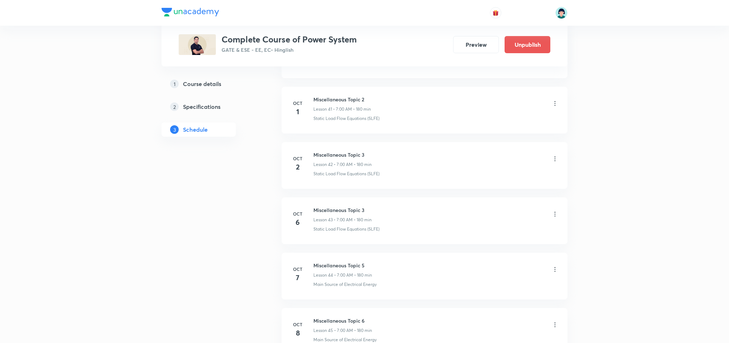
click at [427, 189] on li "Oct 2 Miscellaneous Topic 3 Lesson 42 • 7:00 AM • 180 min Static Load Flow Equa…" at bounding box center [424, 165] width 286 height 47
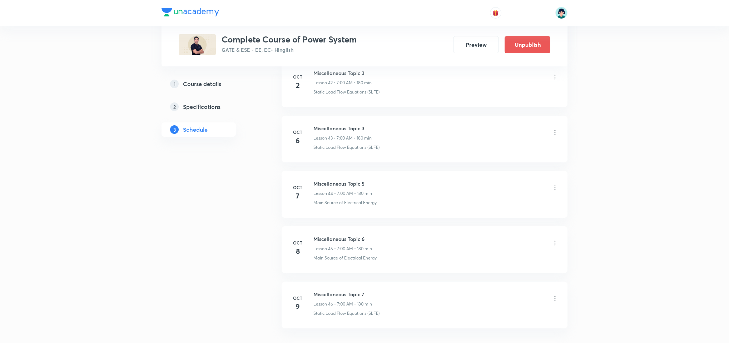
scroll to position [2511, 0]
click at [504, 138] on div "Miscellaneous Topic 3 Lesson 43 • 7:00 AM • 180 min" at bounding box center [435, 129] width 245 height 17
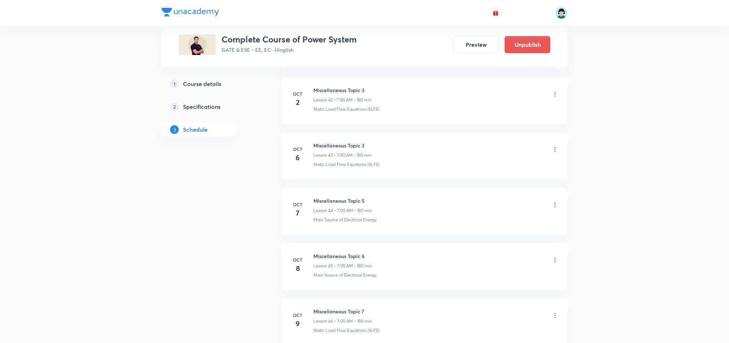
scroll to position [2489, 0]
click at [561, 164] on li "Oct 6 Miscellaneous Topic 3 Lesson 43 • 7:00 AM • 180 min Static Load Flow Equa…" at bounding box center [424, 156] width 286 height 47
click at [556, 154] on icon at bounding box center [554, 149] width 7 height 7
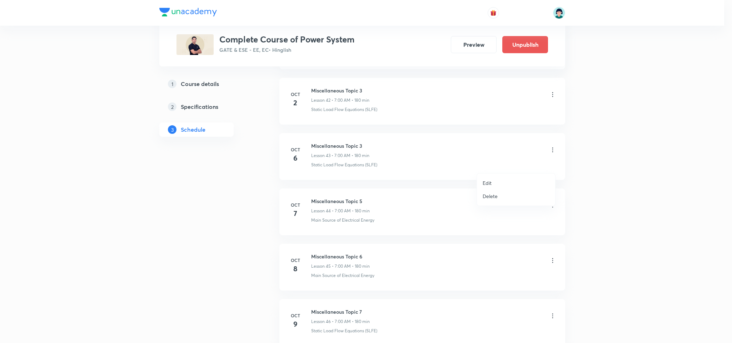
click at [473, 149] on div at bounding box center [366, 171] width 732 height 343
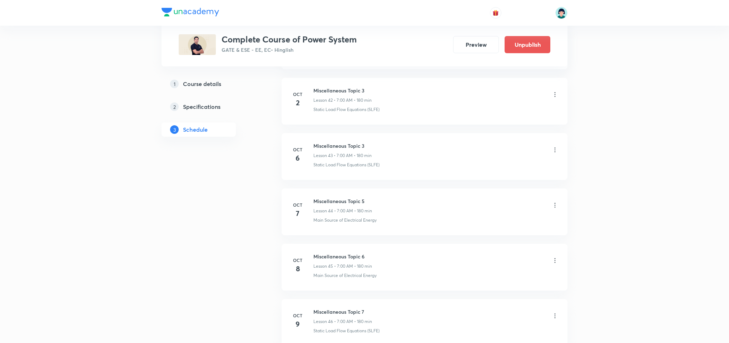
click at [473, 149] on li "Oct 6 Miscellaneous Topic 3 Lesson 43 • 7:00 AM • 180 min Static Load Flow Equa…" at bounding box center [424, 156] width 286 height 47
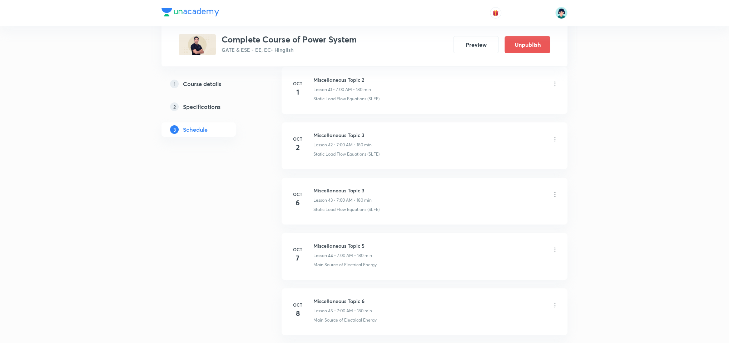
scroll to position [2446, 0]
click at [390, 146] on div "Miscellaneous Topic 3 Lesson 42 • 7:00 AM • 180 min" at bounding box center [435, 138] width 245 height 17
click at [553, 198] on div at bounding box center [554, 193] width 7 height 8
click at [556, 196] on icon at bounding box center [554, 192] width 7 height 7
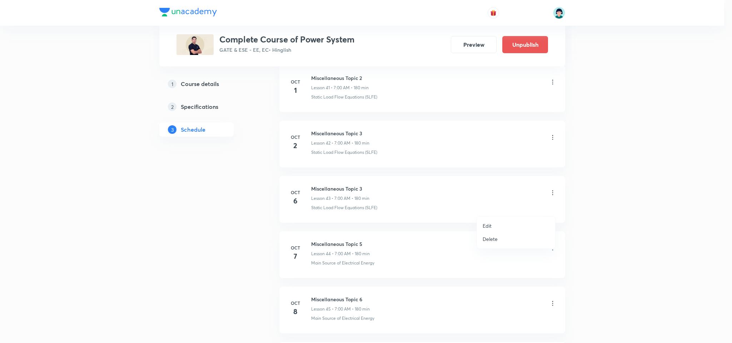
click at [481, 227] on li "Edit" at bounding box center [516, 225] width 78 height 13
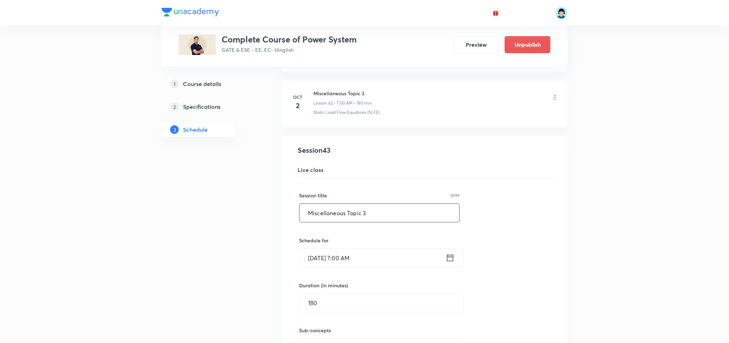
click at [365, 222] on input "Miscellaneous Topic 3" at bounding box center [379, 213] width 160 height 18
type input "Miscellaneous Topic 5"
click at [502, 232] on div "Session title 21/99 Miscellaneous Topic 5 ​ Schedule for Oct 6, 2025, 7:00 AM ​…" at bounding box center [424, 287] width 251 height 218
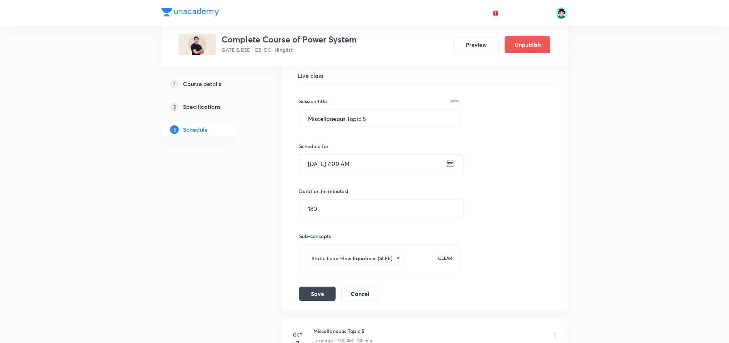
scroll to position [2553, 0]
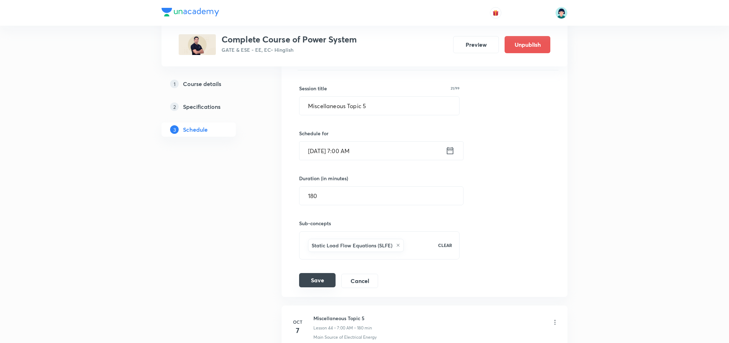
click at [300, 288] on button "Save" at bounding box center [317, 280] width 36 height 14
click at [542, 246] on div "Session title 21/99 Miscellaneous Topic 5 ​ Schedule for Oct 6, 2025, 7:00 AM ​…" at bounding box center [424, 179] width 251 height 218
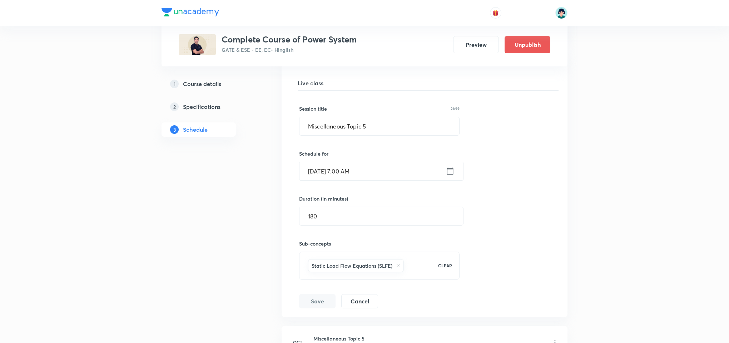
scroll to position [2532, 0]
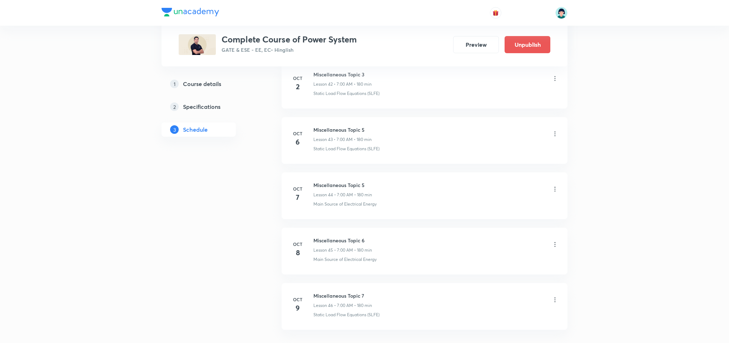
scroll to position [2511, 0]
click at [558, 188] on icon at bounding box center [554, 183] width 7 height 7
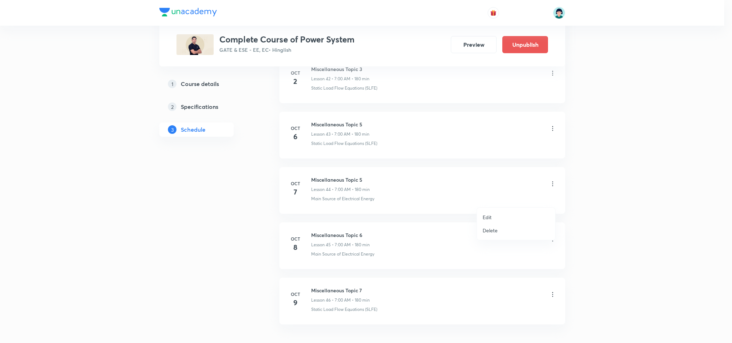
click at [515, 214] on li "Edit" at bounding box center [516, 217] width 78 height 13
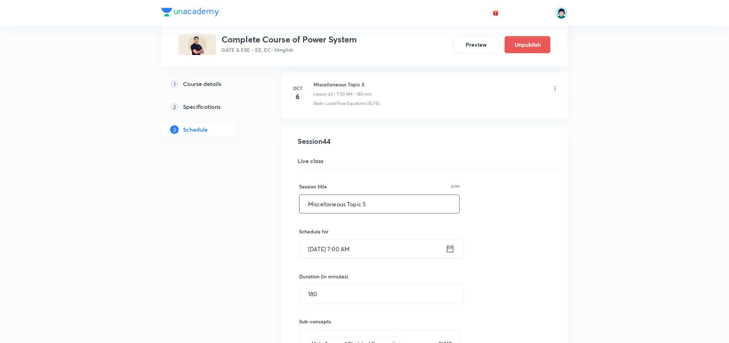
click at [366, 213] on input "Miscellaneous Topic 5" at bounding box center [379, 204] width 160 height 18
type input "Miscellaneous Topic 6"
click at [481, 231] on div "Session title 21/99 Miscellaneous Topic 6 ​ Schedule for Oct 7, 2025, 7:00 AM ​…" at bounding box center [424, 278] width 251 height 218
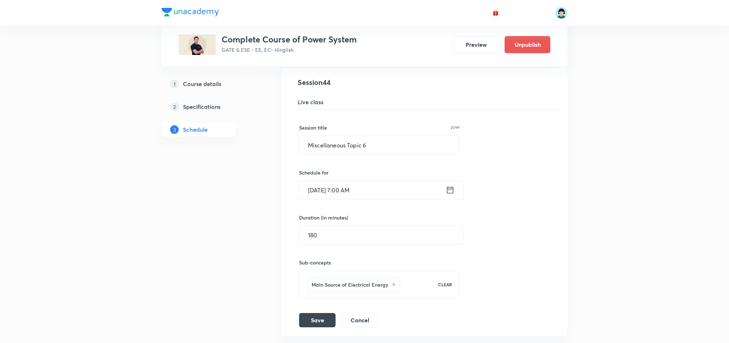
scroll to position [2575, 0]
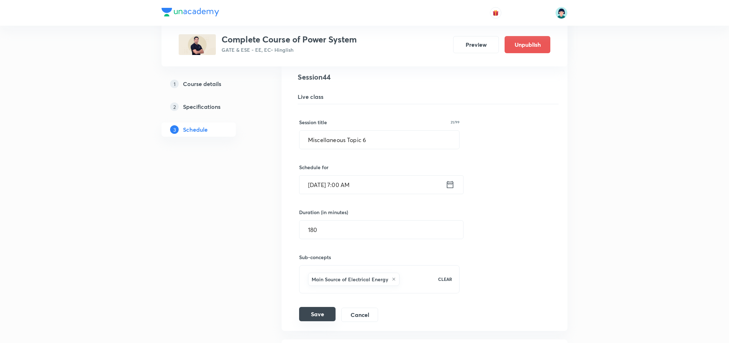
click at [303, 321] on button "Save" at bounding box center [317, 314] width 36 height 14
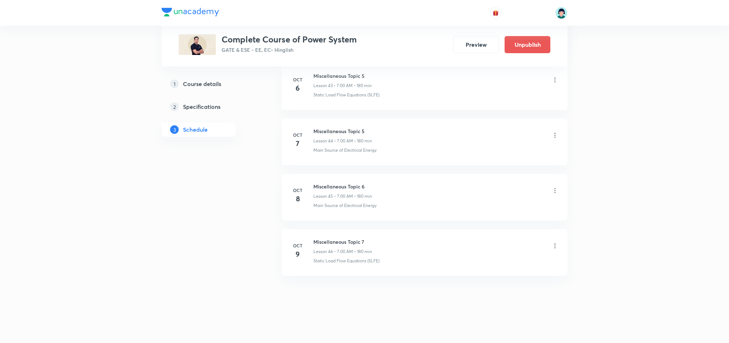
click at [495, 124] on li "Oct 7 Miscellaneous Topic 5 Lesson 44 • 7:00 AM • 180 min Main Source of Electr…" at bounding box center [424, 142] width 286 height 47
click at [554, 191] on icon at bounding box center [554, 190] width 7 height 7
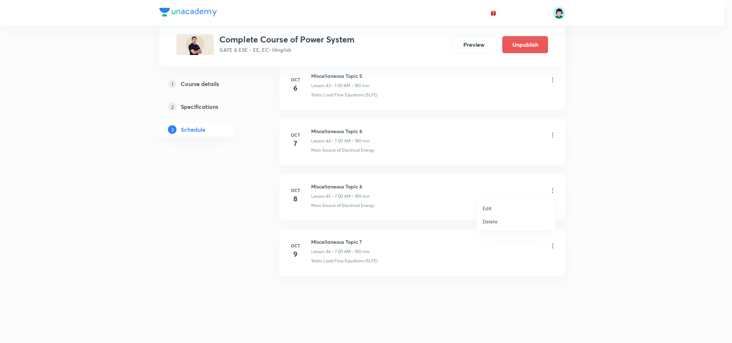
click at [485, 210] on p "Edit" at bounding box center [487, 209] width 9 height 8
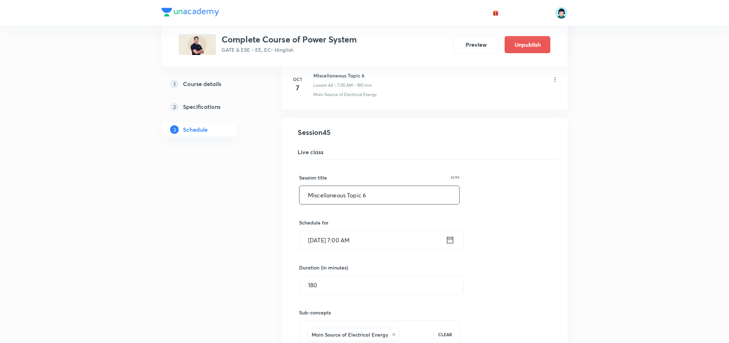
click at [401, 204] on input "Miscellaneous Topic 6" at bounding box center [379, 195] width 160 height 18
type input "Miscellaneous Topic 7"
click at [466, 234] on div "Session title 21/99 Miscellaneous Topic 7 ​ Schedule for Oct 8, 2025, 7:00 AM ​…" at bounding box center [424, 269] width 251 height 218
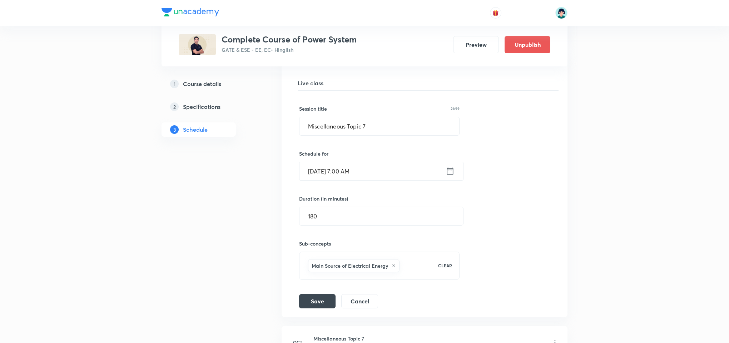
scroll to position [2682, 0]
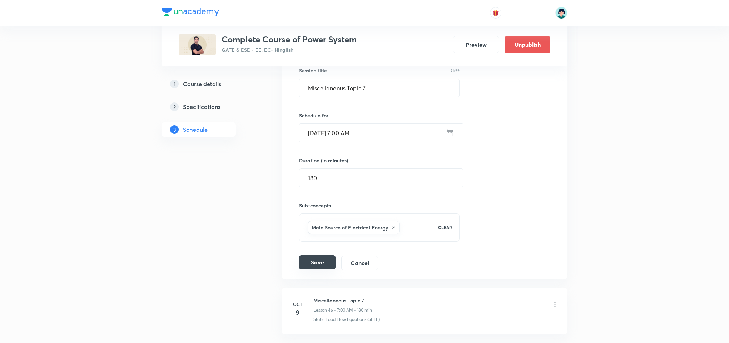
click at [323, 270] on button "Save" at bounding box center [317, 262] width 36 height 14
click at [565, 215] on li "Miscellaneous Topic 6 Lesson 45 Main Source of Electrical Energy Session 45 Liv…" at bounding box center [424, 145] width 286 height 268
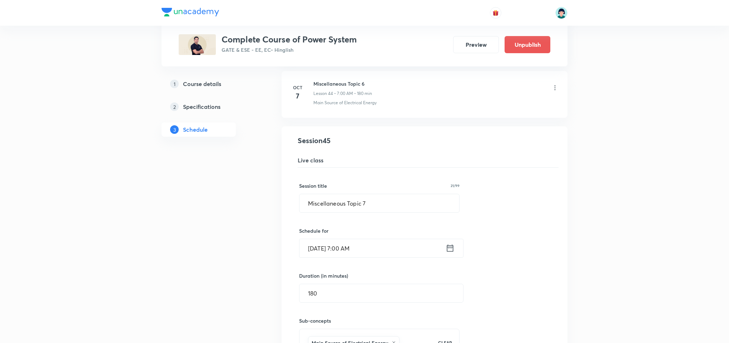
scroll to position [2468, 0]
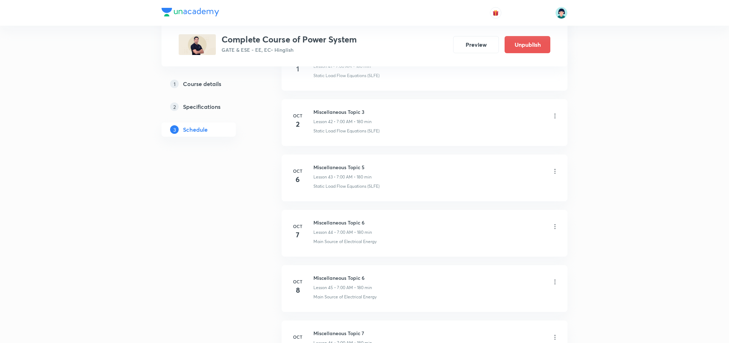
click at [416, 236] on div "Miscellaneous Topic 6 Lesson 44 • 7:00 AM • 180 min" at bounding box center [435, 227] width 245 height 17
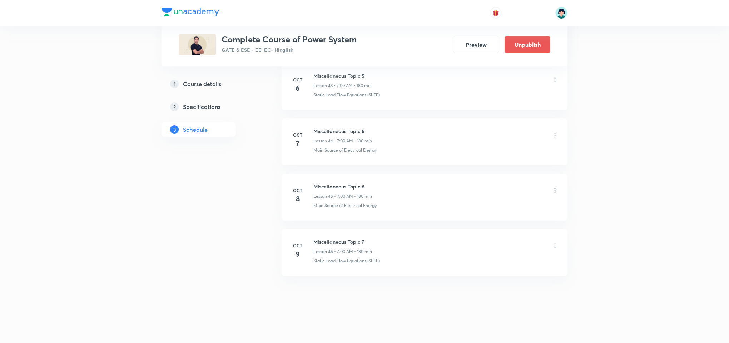
scroll to position [2575, 0]
click at [422, 177] on li "Oct 8 Miscellaneous Topic 6 Lesson 45 • 7:00 AM • 180 min Main Source of Electr…" at bounding box center [424, 197] width 286 height 47
click at [422, 177] on li "Oct 8 Miscellaneous Topic 7 Lesson 45 • 7:00 AM • 180 min Main Source of Electr…" at bounding box center [424, 197] width 286 height 47
click at [554, 244] on icon at bounding box center [554, 246] width 1 height 5
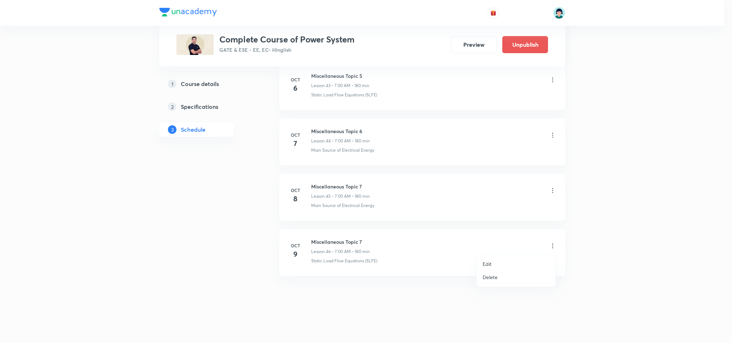
click at [490, 264] on p "Edit" at bounding box center [487, 264] width 9 height 8
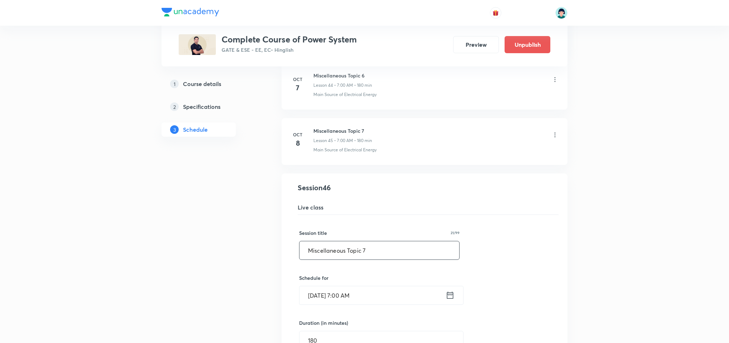
click at [404, 260] on input "Miscellaneous Topic 7" at bounding box center [379, 250] width 160 height 18
type input "Miscellaneous Topic 8"
click at [544, 275] on div "Session title 21/99 Miscellaneous Topic 8 ​ Schedule for Oct 9, 2025, 7:00 AM ​…" at bounding box center [424, 324] width 251 height 218
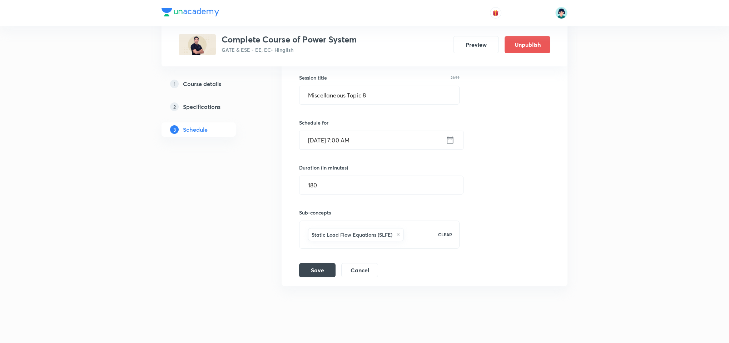
scroll to position [2758, 0]
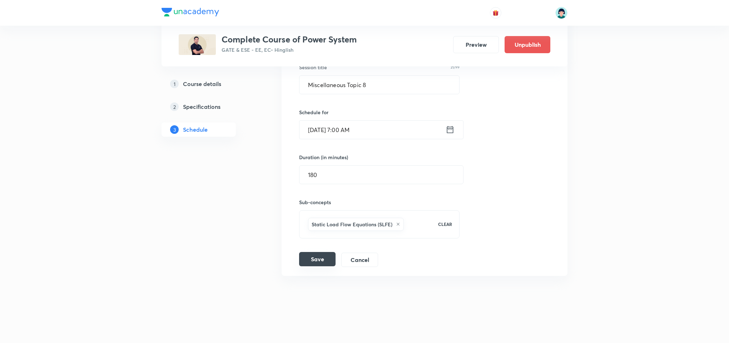
click at [314, 262] on button "Save" at bounding box center [317, 259] width 36 height 14
click at [524, 246] on div "Session title 21/99 Miscellaneous Topic 8 ​ Schedule for Oct 9, 2025, 7:00 AM ​…" at bounding box center [424, 158] width 251 height 218
click at [556, 209] on div "Miscellaneous Topic 7 Lesson 46 Static Load Flow Equations (SLFE) Session 46 Li…" at bounding box center [424, 142] width 268 height 250
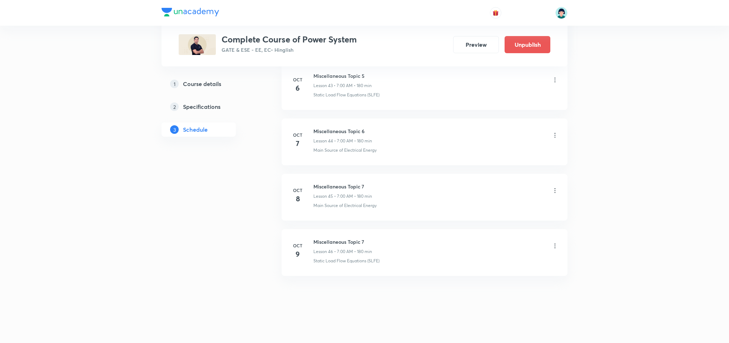
scroll to position [2575, 0]
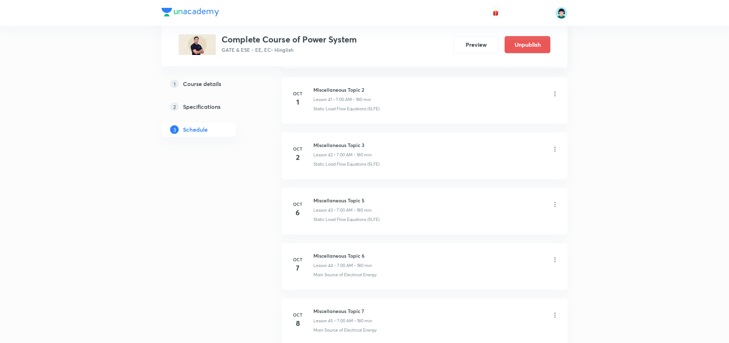
scroll to position [2403, 0]
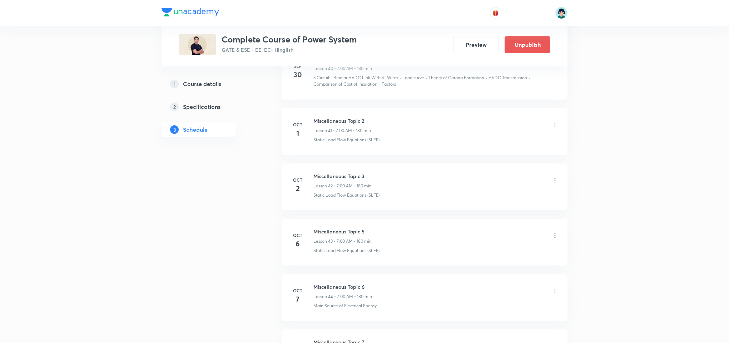
click at [342, 180] on h6 "Miscellaneous Topic 3" at bounding box center [342, 177] width 58 height 8
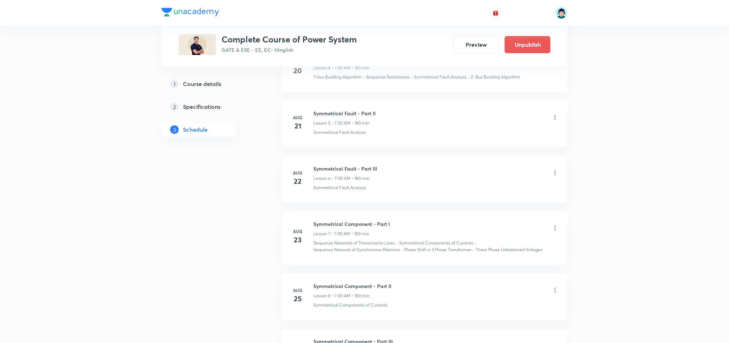
scroll to position [72, 0]
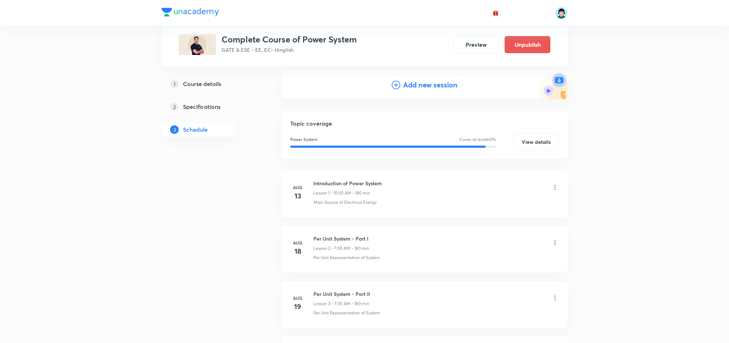
click at [408, 87] on h4 "Add new session" at bounding box center [430, 85] width 54 height 11
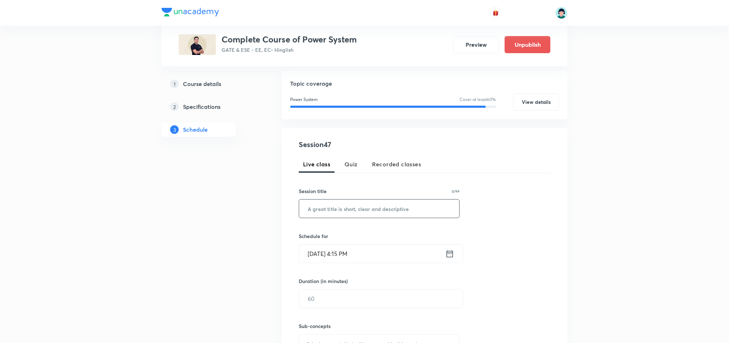
click at [353, 208] on input "text" at bounding box center [379, 209] width 160 height 18
paste input "Miscellaneous Topic 3"
type input "Miscellaneous Topic 4"
click at [300, 259] on input "Sep 30, 2025, 4:15 PM" at bounding box center [372, 254] width 146 height 18
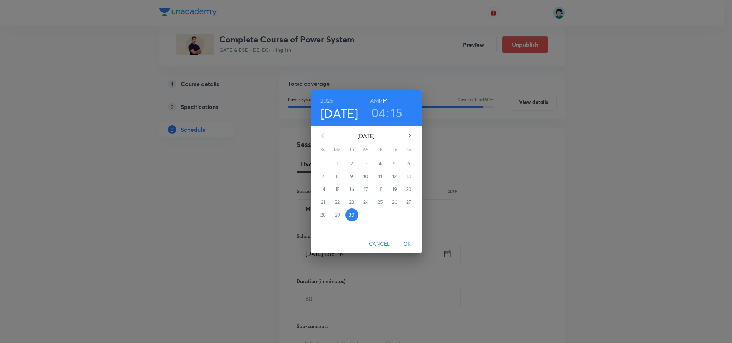
click at [387, 240] on span "Cancel" at bounding box center [379, 244] width 21 height 9
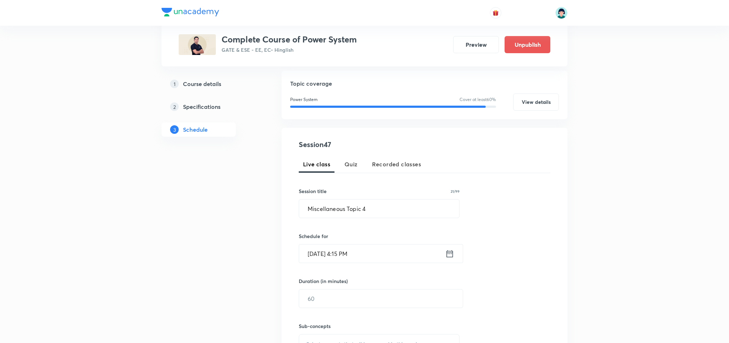
click at [311, 256] on input "Sep 30, 2025, 4:15 PM" at bounding box center [372, 254] width 146 height 18
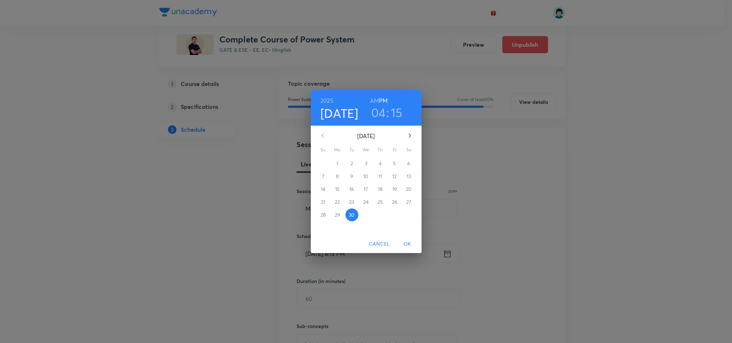
click at [406, 136] on icon "button" at bounding box center [409, 135] width 9 height 9
click at [410, 161] on p "4" at bounding box center [408, 163] width 3 height 7
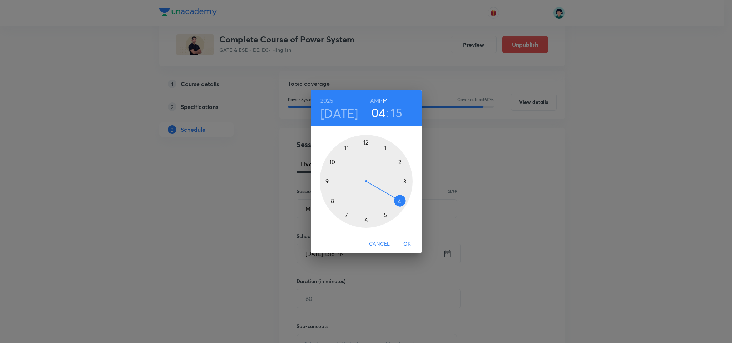
click at [346, 216] on div at bounding box center [366, 181] width 93 height 93
click at [373, 98] on h6 "AM" at bounding box center [374, 101] width 9 height 10
click at [366, 138] on div at bounding box center [366, 181] width 93 height 93
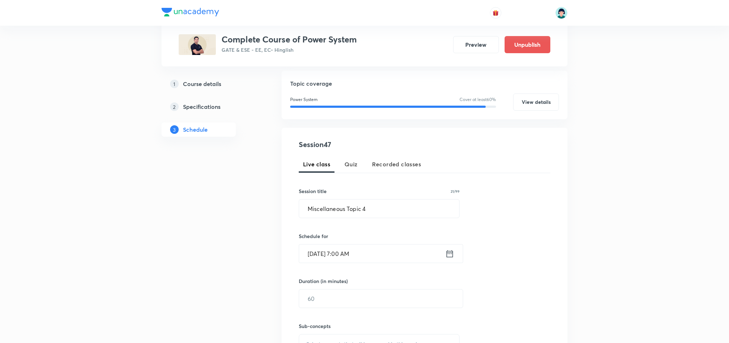
click at [480, 247] on div "Session 47 Live class Quiz Recorded classes Session title 21/99 Miscellaneous T…" at bounding box center [424, 261] width 251 height 244
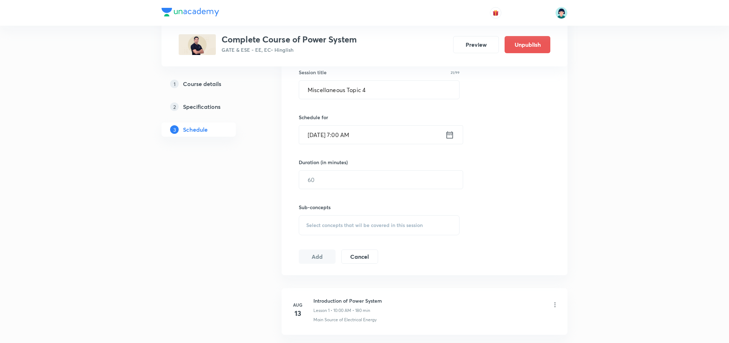
scroll to position [222, 0]
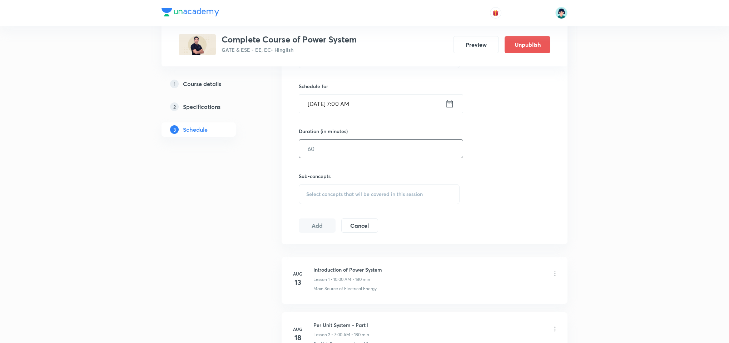
click at [349, 156] on input "text" at bounding box center [381, 149] width 164 height 18
type input "180"
click at [388, 191] on div "Select concepts that wil be covered in this session" at bounding box center [379, 194] width 161 height 20
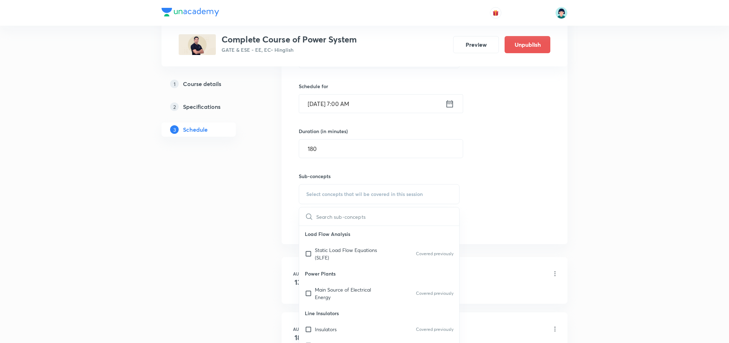
click at [344, 271] on p "Power Plants" at bounding box center [379, 274] width 160 height 16
click at [364, 324] on div "Insulators Covered previously" at bounding box center [379, 329] width 160 height 16
checkbox input "true"
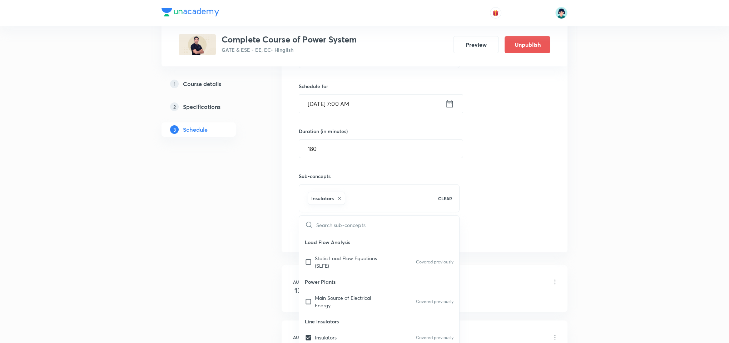
click at [525, 219] on div "Session 47 Live class Quiz Recorded classes Session title 21/99 Miscellaneous T…" at bounding box center [424, 115] width 251 height 252
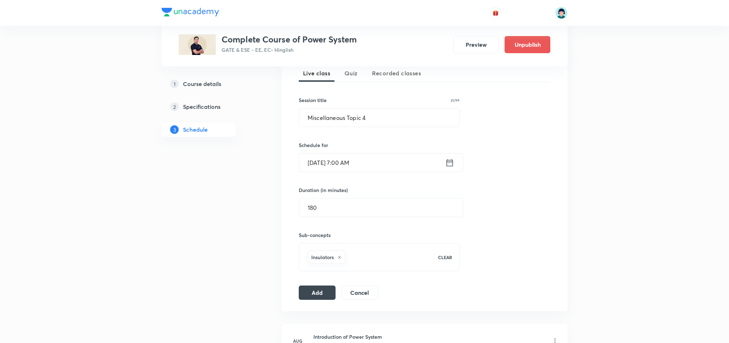
scroll to position [158, 0]
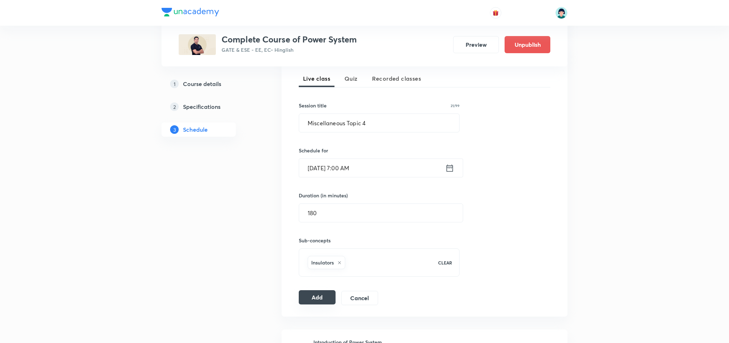
click at [303, 296] on button "Add" at bounding box center [317, 297] width 37 height 14
click at [499, 130] on div "Session 47 Live class Quiz Recorded classes Session title 21/99 Miscellaneous T…" at bounding box center [424, 180] width 251 height 252
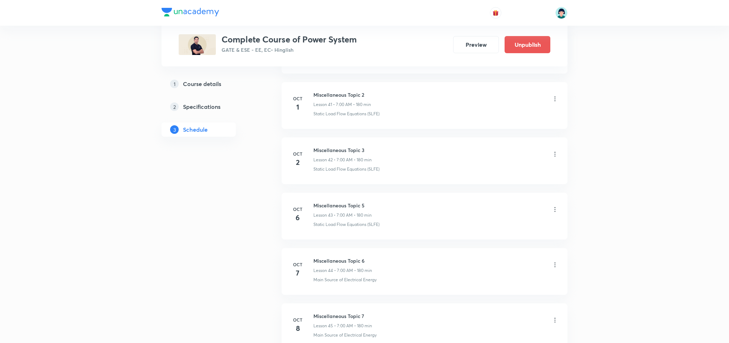
scroll to position [2425, 0]
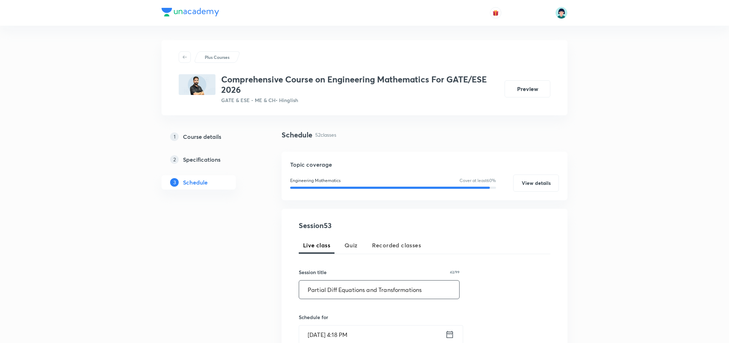
type input "Partial Diff Equations and Transformations"
click at [323, 329] on input "Sep 30, 2025, 4:18 PM" at bounding box center [372, 335] width 146 height 18
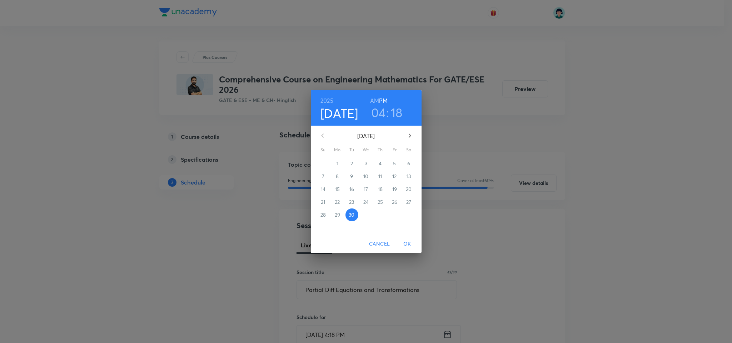
click at [403, 135] on button "button" at bounding box center [409, 135] width 17 height 17
drag, startPoint x: 366, startPoint y: 171, endPoint x: 365, endPoint y: 164, distance: 7.6
click at [365, 164] on div "28 29 30 1 2 3 4 5 6 7 8 9 10 11 12 13 14 15 16 17 18 19 20 21 22 23 24 25 26 2…" at bounding box center [366, 189] width 111 height 64
click at [365, 164] on p "1" at bounding box center [366, 163] width 2 height 7
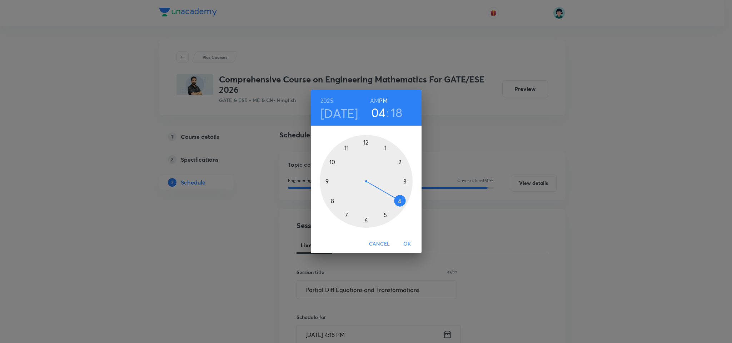
click at [328, 201] on div at bounding box center [366, 181] width 93 height 93
click at [374, 105] on h6 "AM" at bounding box center [374, 101] width 9 height 10
click at [366, 219] on div at bounding box center [366, 181] width 93 height 93
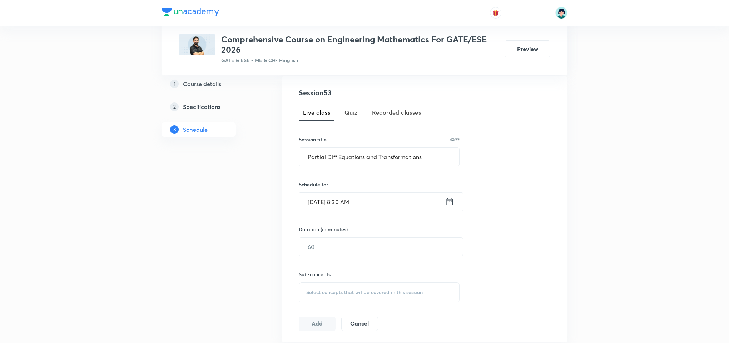
scroll to position [171, 0]
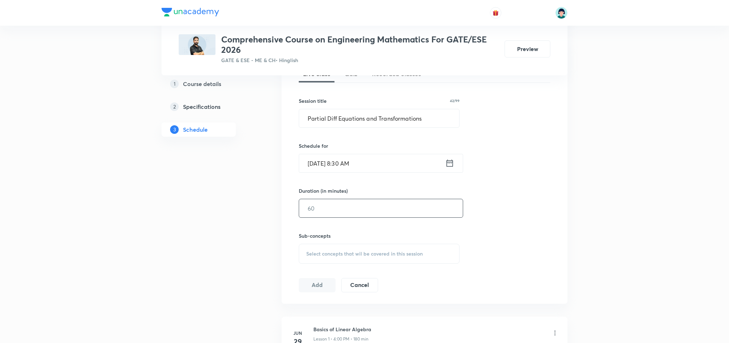
click at [353, 214] on input "text" at bounding box center [381, 208] width 164 height 18
type input "180"
click at [400, 252] on span "Select concepts that wil be covered in this session" at bounding box center [364, 254] width 116 height 6
click at [343, 304] on div "Basics of Matrix Covered previously" at bounding box center [379, 310] width 160 height 16
checkbox input "true"
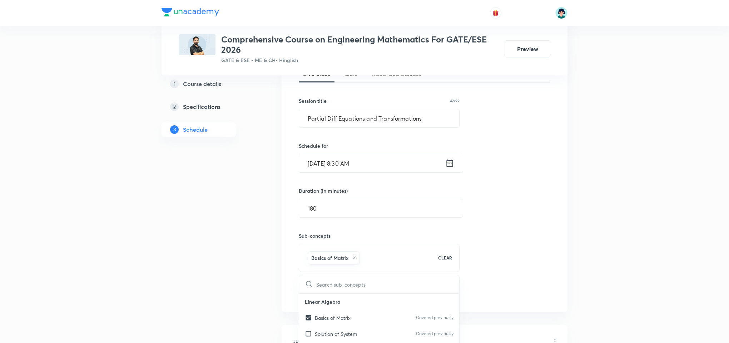
click at [507, 232] on div "Session 53 Live class Quiz Recorded classes Session title 42/99 Partial Diff Eq…" at bounding box center [424, 175] width 251 height 252
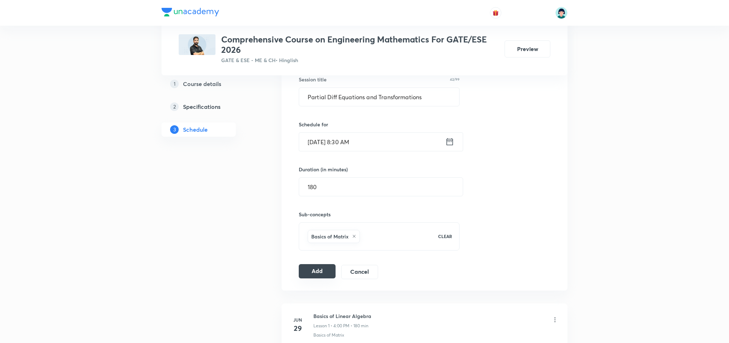
click at [310, 270] on button "Add" at bounding box center [317, 271] width 37 height 14
click at [436, 99] on input "Partial Diff Equations and Transformations" at bounding box center [379, 97] width 160 height 18
paste input "Numerical Methods(one Shot)"
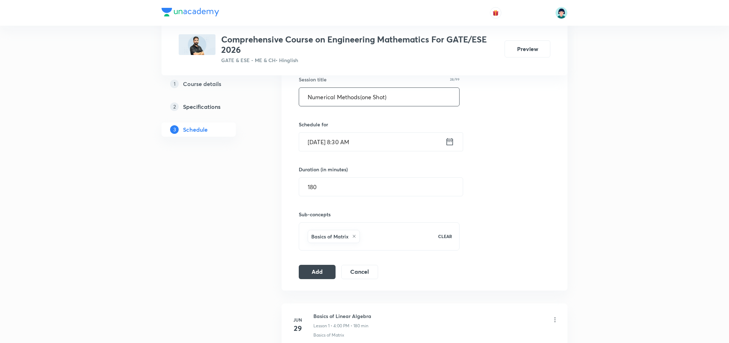
click at [359, 97] on input "Numerical Methods(one Shot)" at bounding box center [379, 97] width 160 height 18
type input "Numerical Methods (one Shot)"
click at [315, 140] on input "Oct 1, 2025, 8:30 AM" at bounding box center [372, 142] width 146 height 18
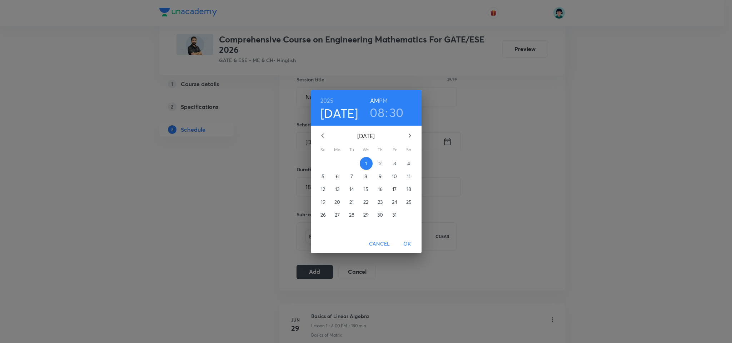
click at [374, 166] on span "2" at bounding box center [380, 163] width 13 height 7
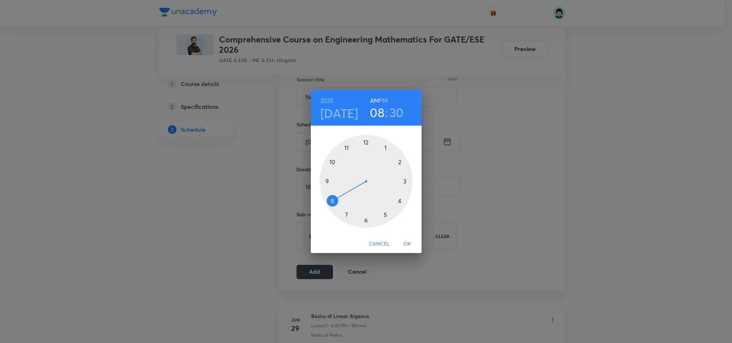
click at [332, 163] on div at bounding box center [366, 181] width 93 height 93
drag, startPoint x: 366, startPoint y: 222, endPoint x: 333, endPoint y: 201, distance: 39.1
click at [333, 201] on div at bounding box center [366, 181] width 93 height 93
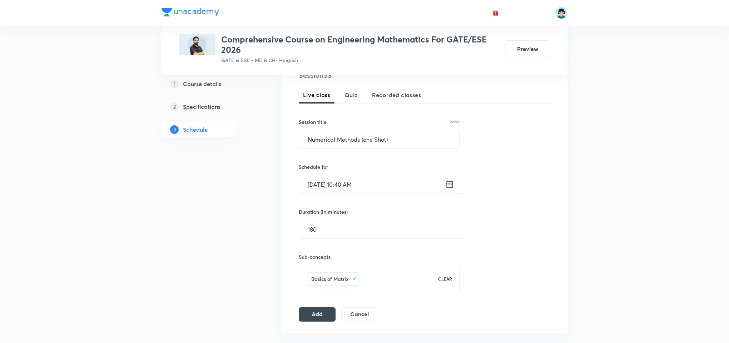
scroll to position [150, 0]
click at [319, 317] on button "Add" at bounding box center [317, 314] width 37 height 14
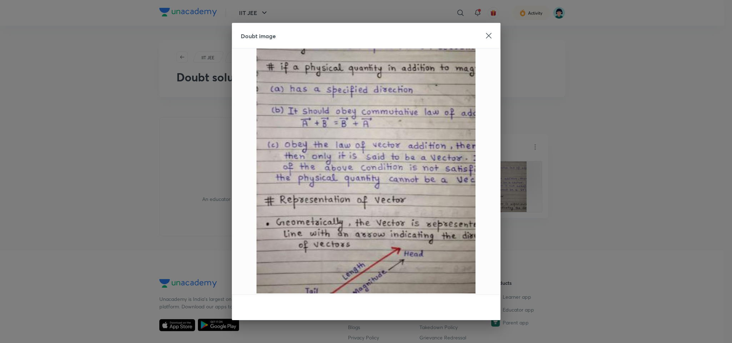
click at [489, 36] on icon at bounding box center [489, 36] width 6 height 6
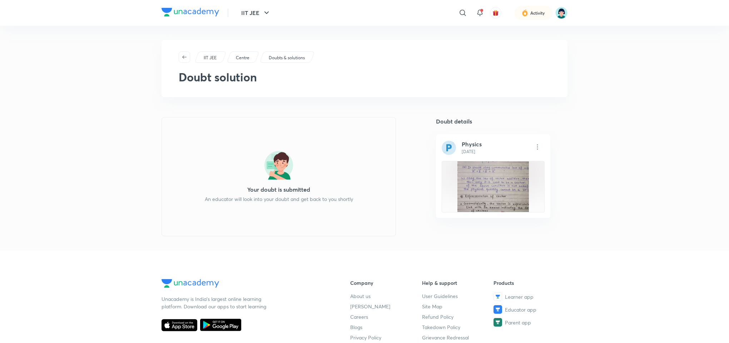
click at [394, 89] on div "IIT JEE Centre Doubts & solutions Doubt solution" at bounding box center [364, 68] width 406 height 57
click at [544, 125] on div "IIT JEE Centre Doubts & solutions Doubt solution Your doubt is submitted An edu…" at bounding box center [364, 138] width 406 height 196
click at [468, 150] on p "[DATE]" at bounding box center [471, 152] width 20 height 6
click at [309, 199] on p "An educator will look into your doubt and get back to you shortly" at bounding box center [279, 199] width 148 height 8
click at [128, 245] on div "IIT JEE ​ Activity IIT JEE Centre Doubts & solutions Doubt solution Your doubt …" at bounding box center [364, 244] width 729 height 489
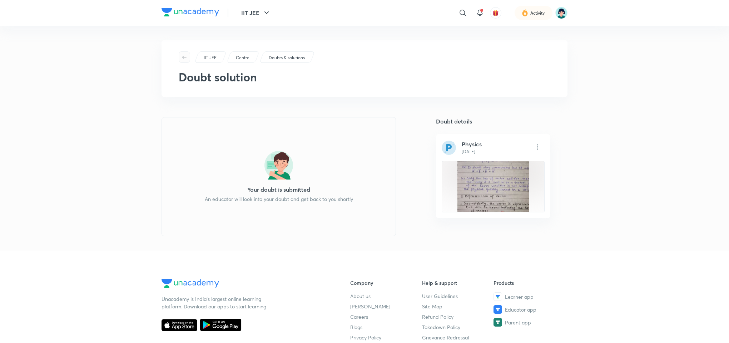
click at [183, 54] on icon "button" at bounding box center [184, 57] width 6 height 6
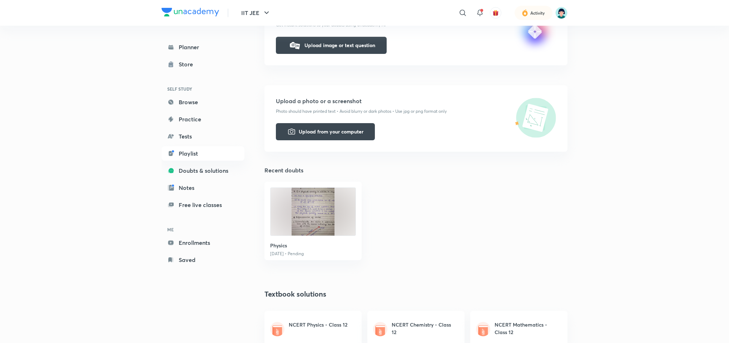
scroll to position [146, 0]
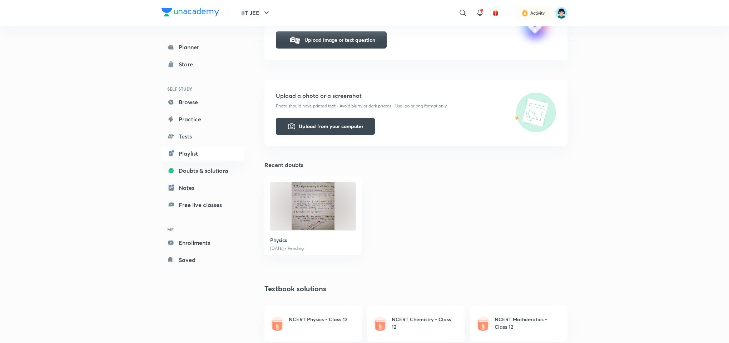
click at [324, 194] on img at bounding box center [312, 207] width 85 height 48
